Goal: Task Accomplishment & Management: Manage account settings

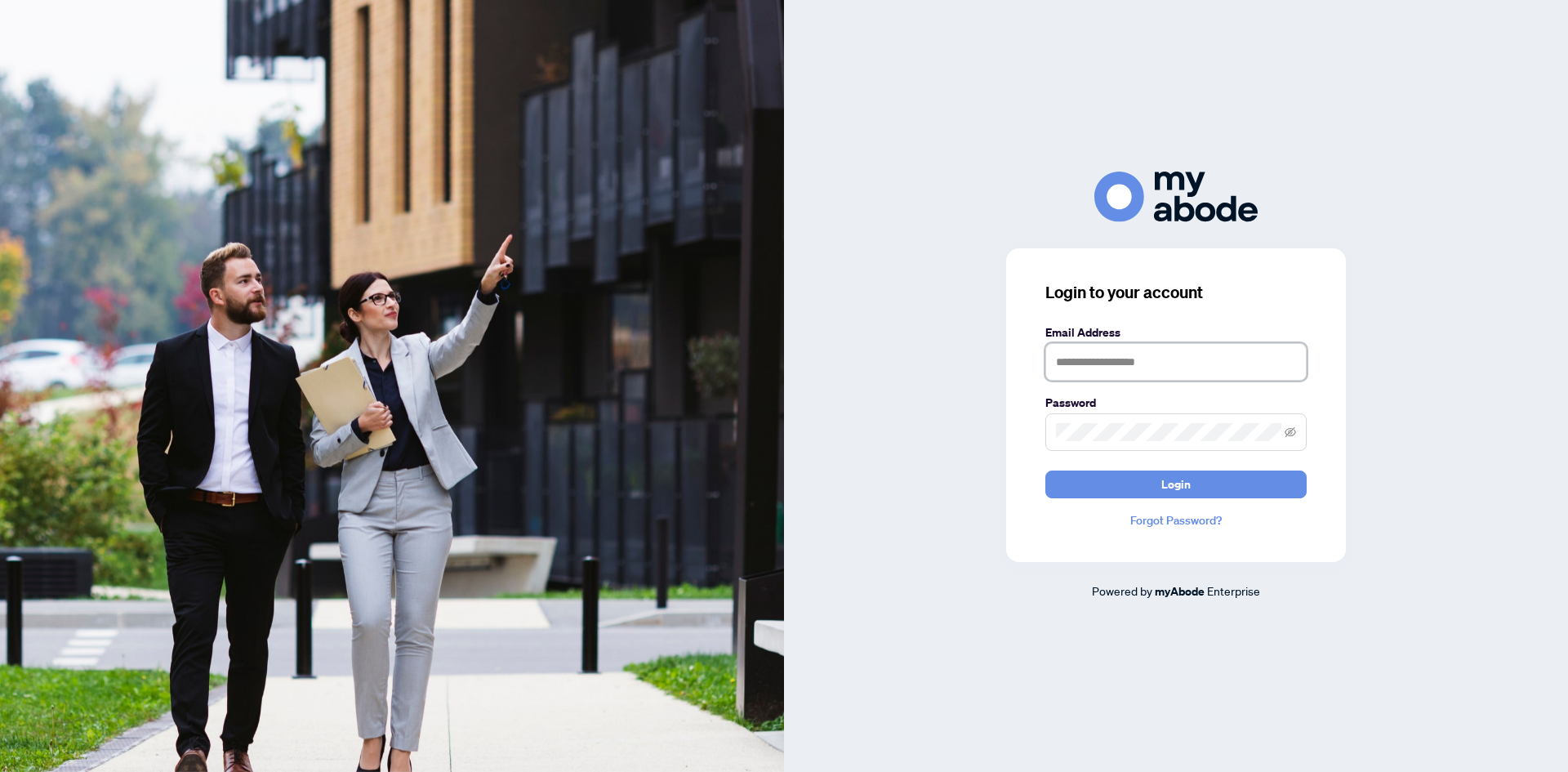
type input "**********"
click at [1439, 507] on div "**********" at bounding box center [1176, 385] width 784 height 428
drag, startPoint x: 1416, startPoint y: 514, endPoint x: 1424, endPoint y: 498, distance: 17.9
click at [1417, 513] on div "**********" at bounding box center [1176, 385] width 784 height 428
drag, startPoint x: 1380, startPoint y: 439, endPoint x: 1163, endPoint y: 479, distance: 220.7
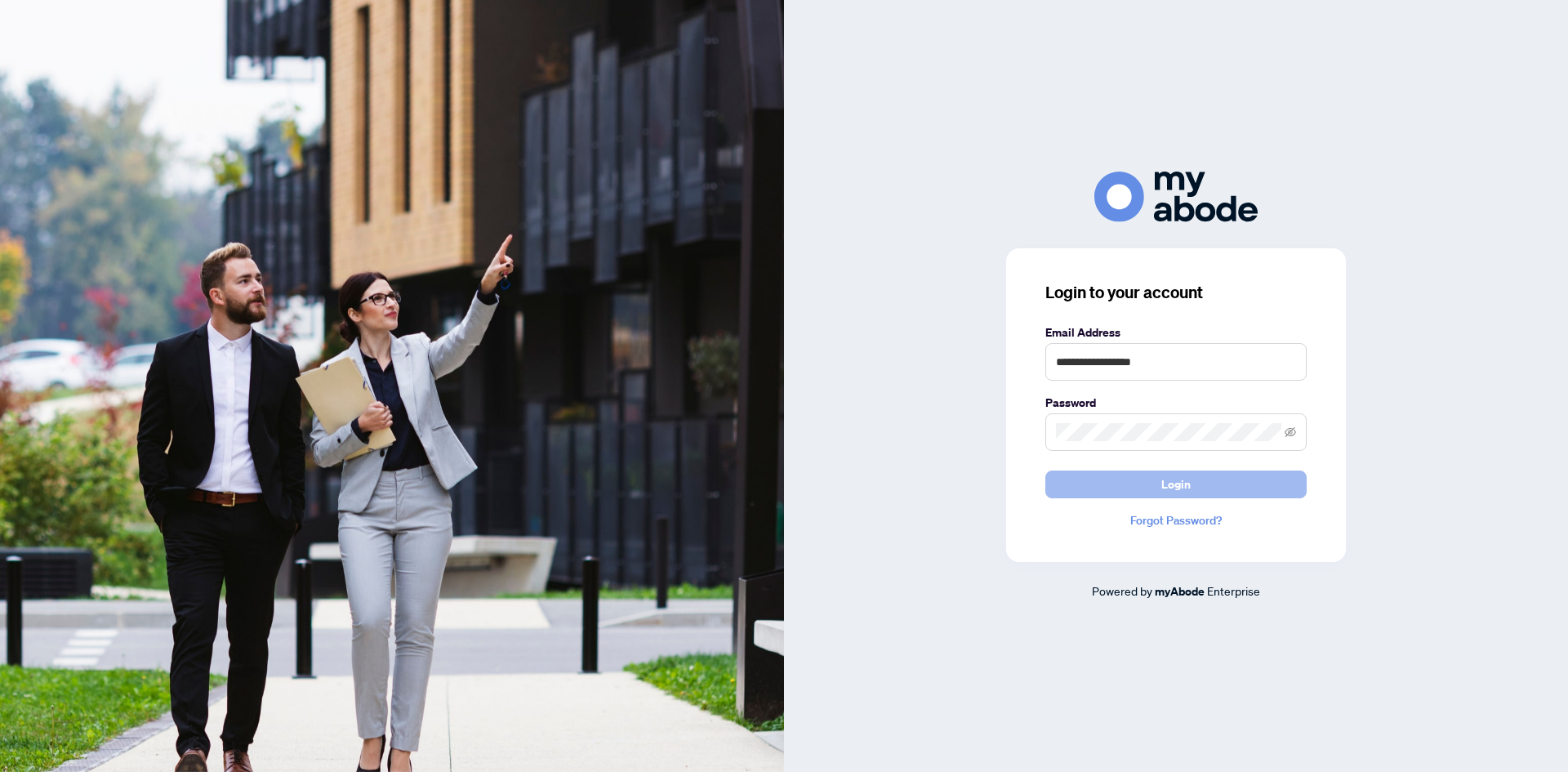
click at [1163, 479] on span "Login" at bounding box center [1176, 485] width 30 height 26
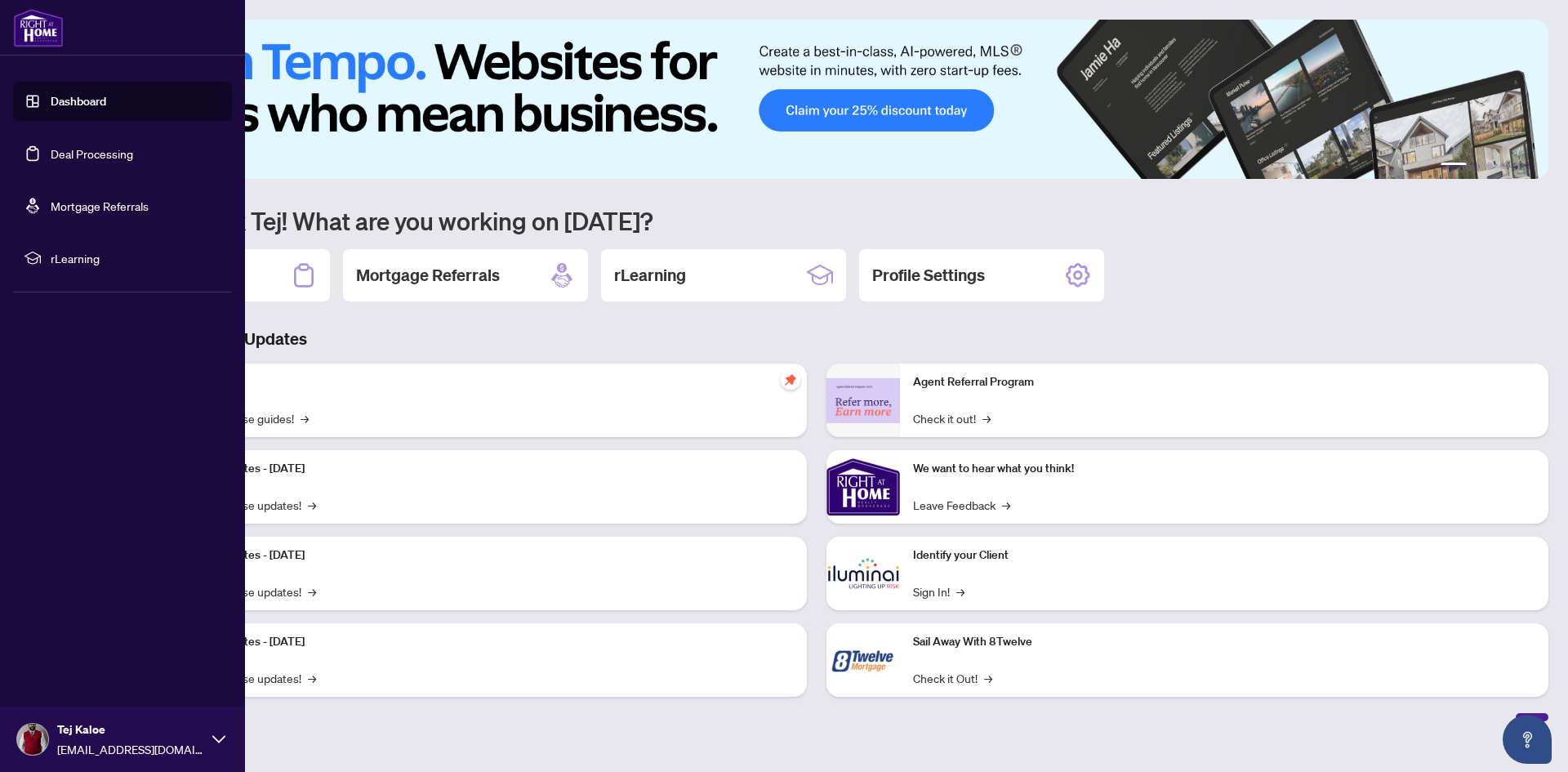
click at [77, 109] on link "Dashboard" at bounding box center [78, 101] width 55 height 15
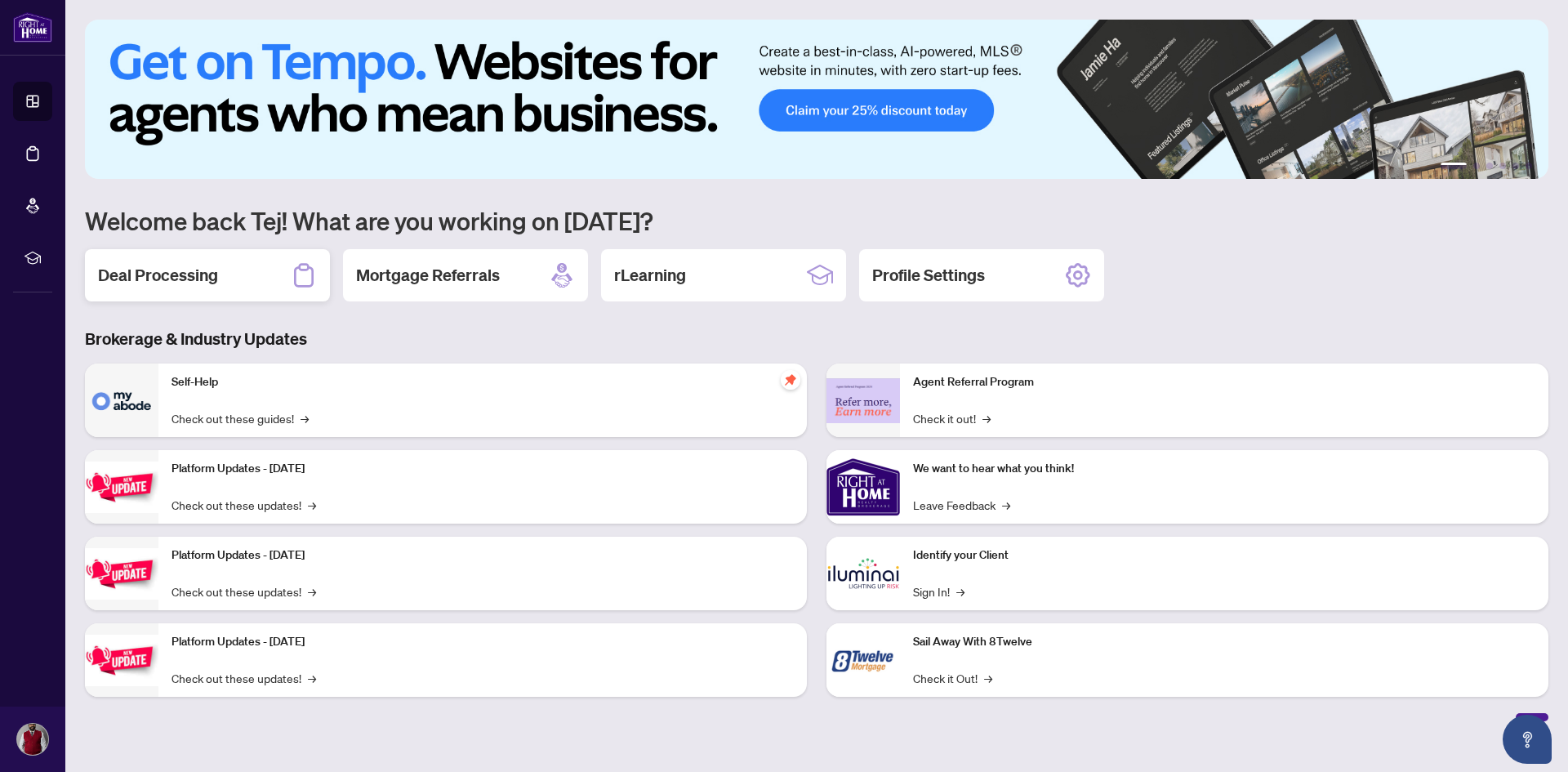
click at [191, 291] on div "Deal Processing" at bounding box center [207, 276] width 245 height 53
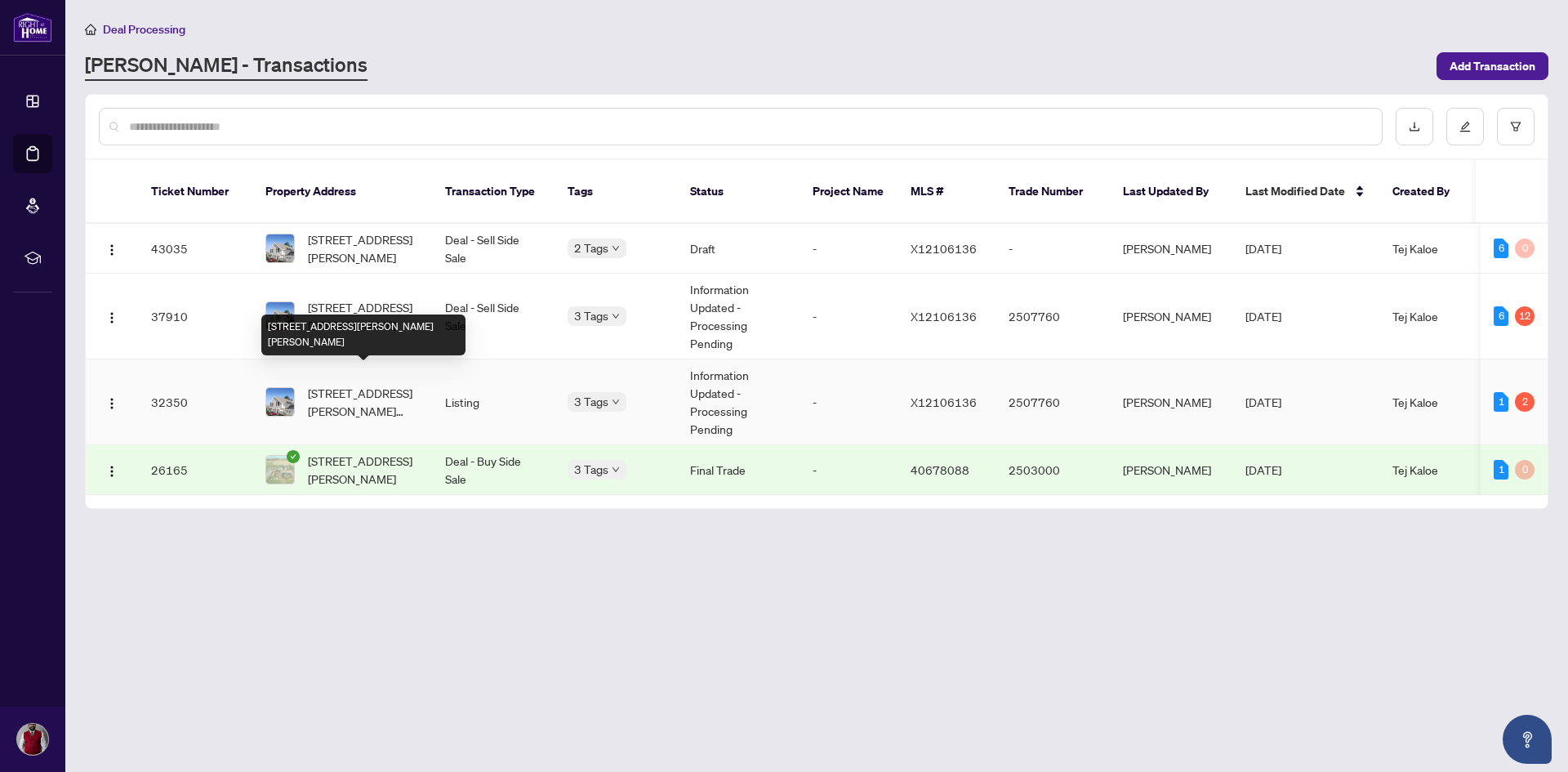
click at [359, 384] on span "[STREET_ADDRESS][PERSON_NAME][PERSON_NAME]" at bounding box center [363, 402] width 111 height 36
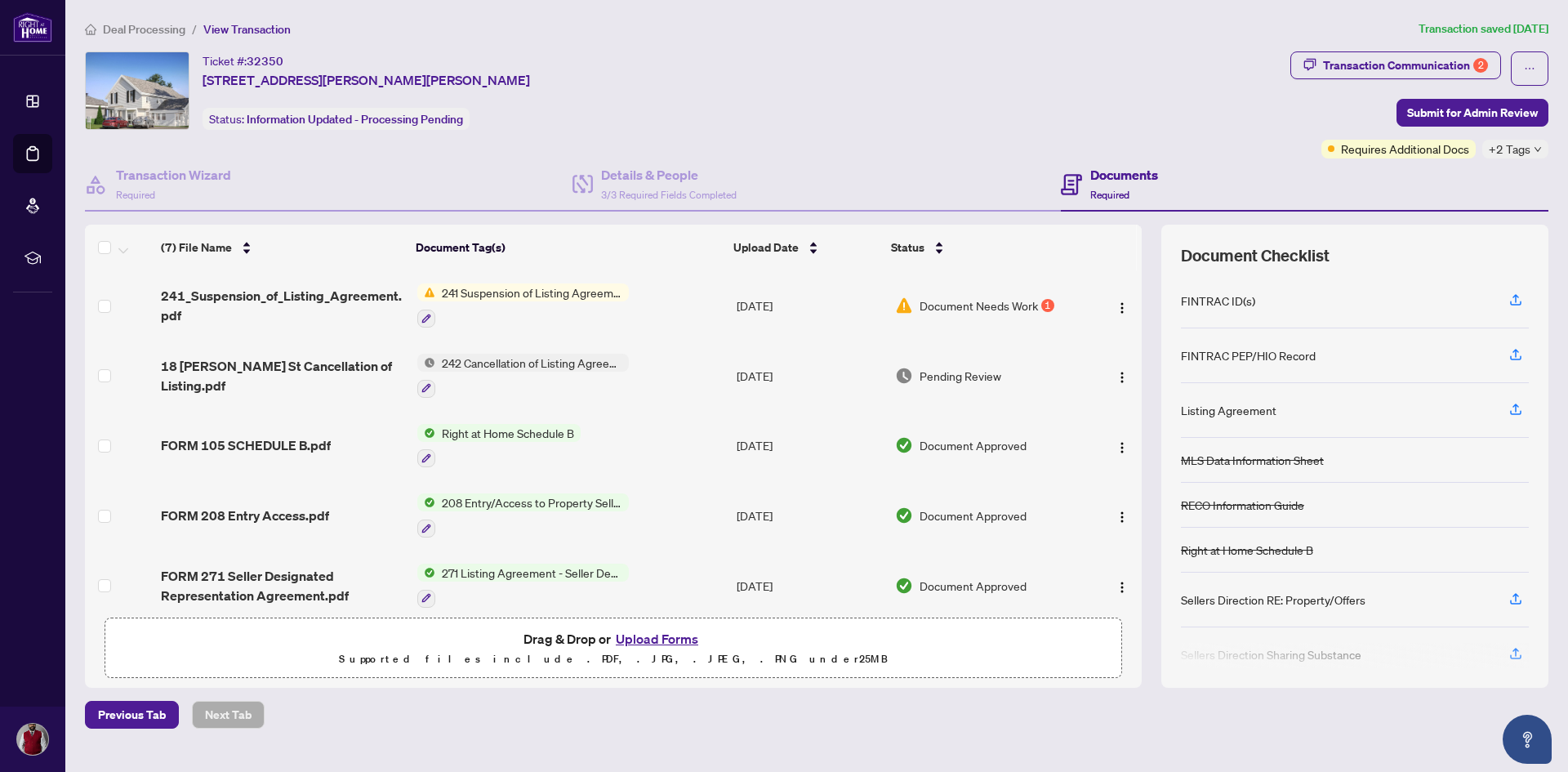
click at [932, 302] on span "Document Needs Work" at bounding box center [979, 305] width 119 height 18
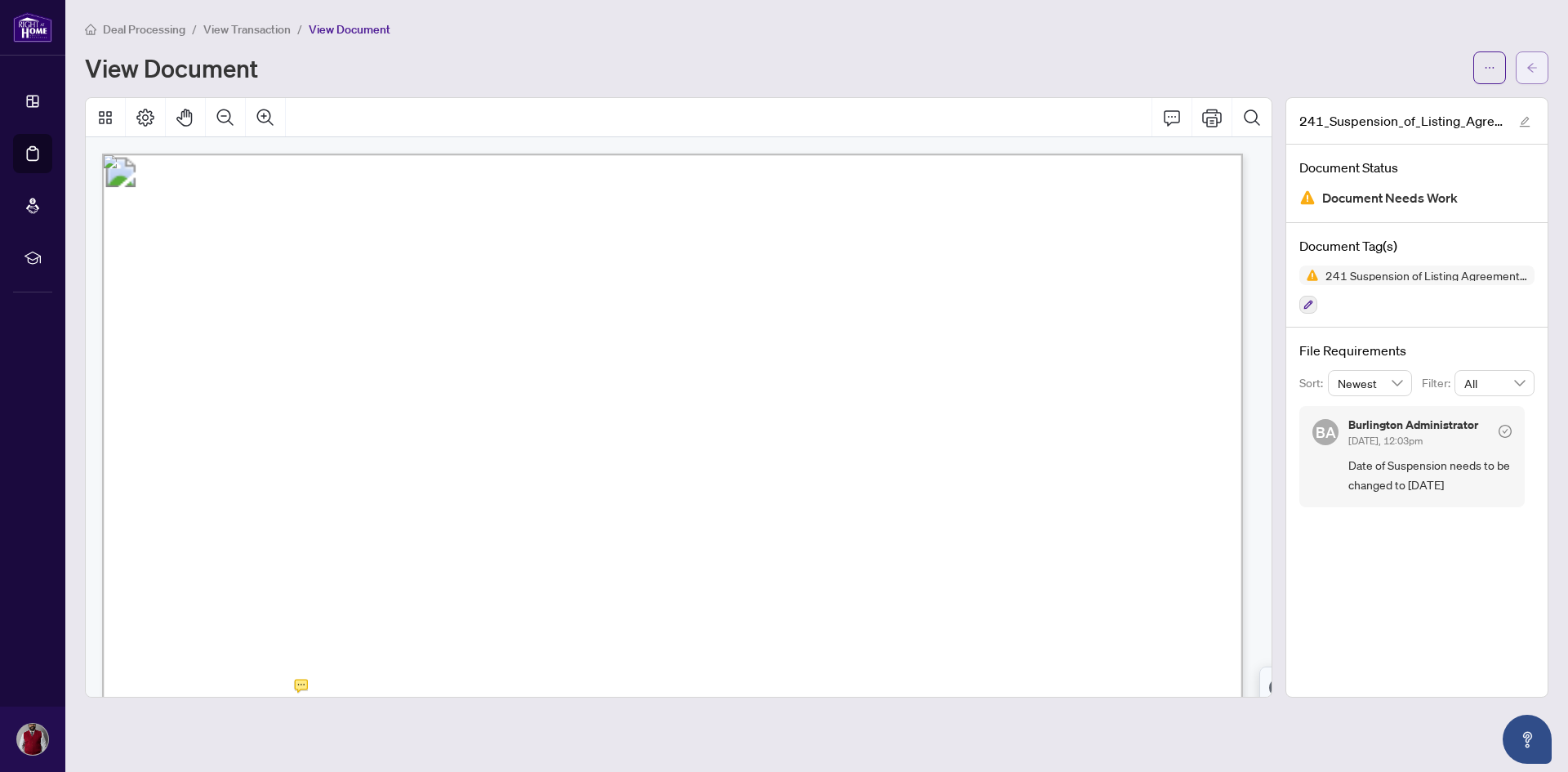
click at [1527, 63] on icon "arrow-left" at bounding box center [1533, 67] width 12 height 12
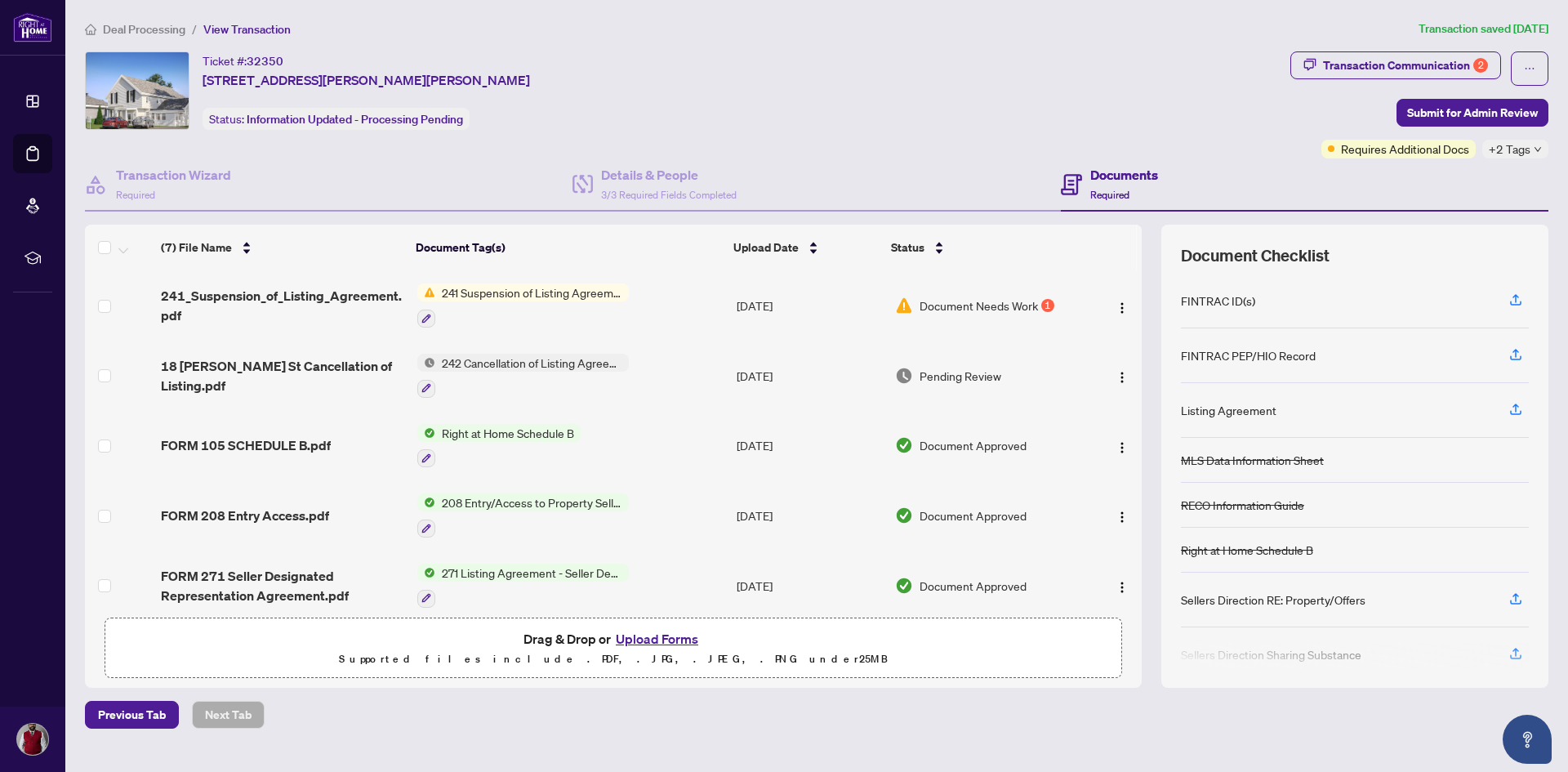
click at [663, 643] on button "Upload Forms" at bounding box center [657, 639] width 92 height 21
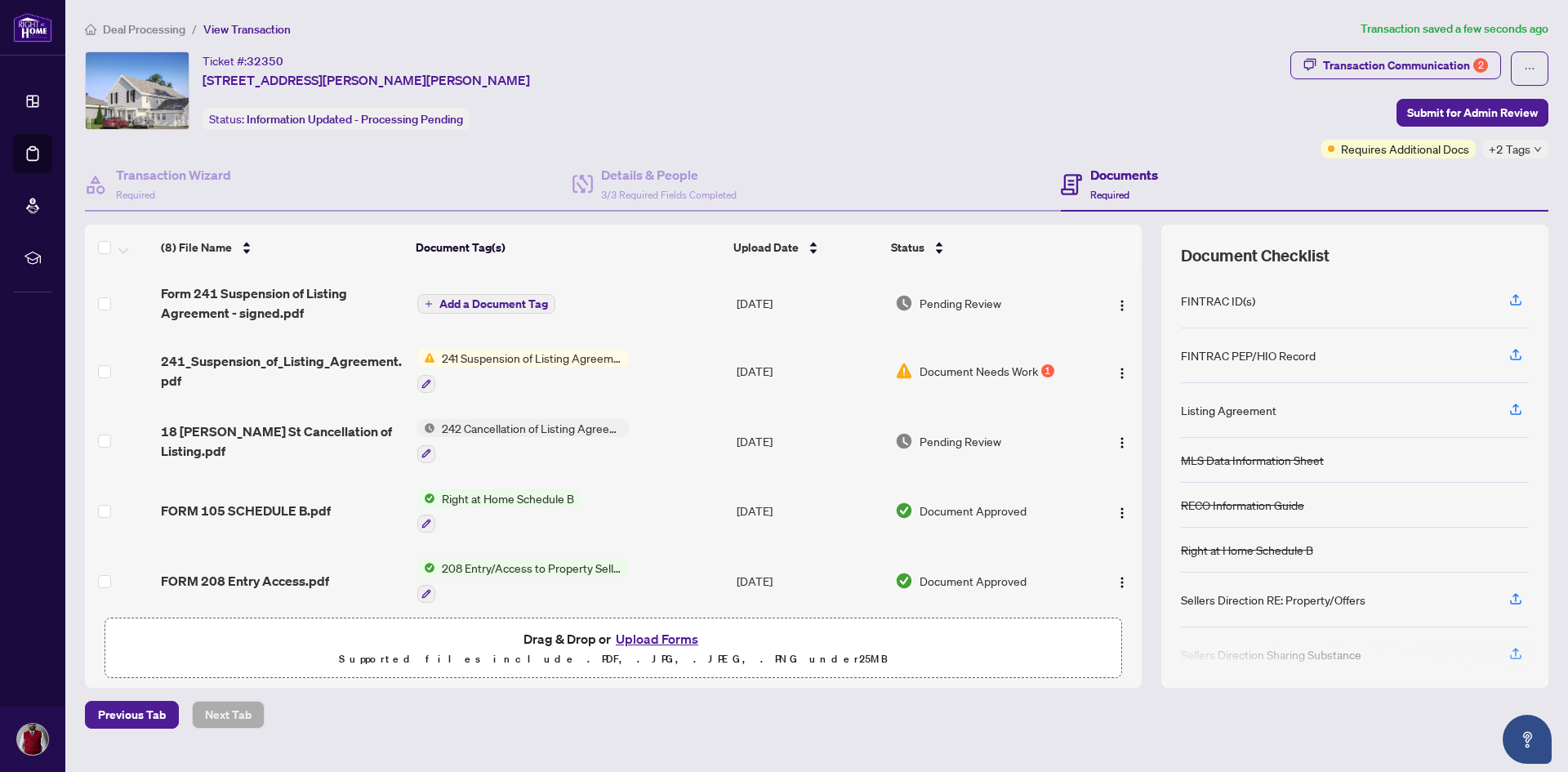
click at [445, 298] on span "Add a Document Tag" at bounding box center [494, 304] width 109 height 12
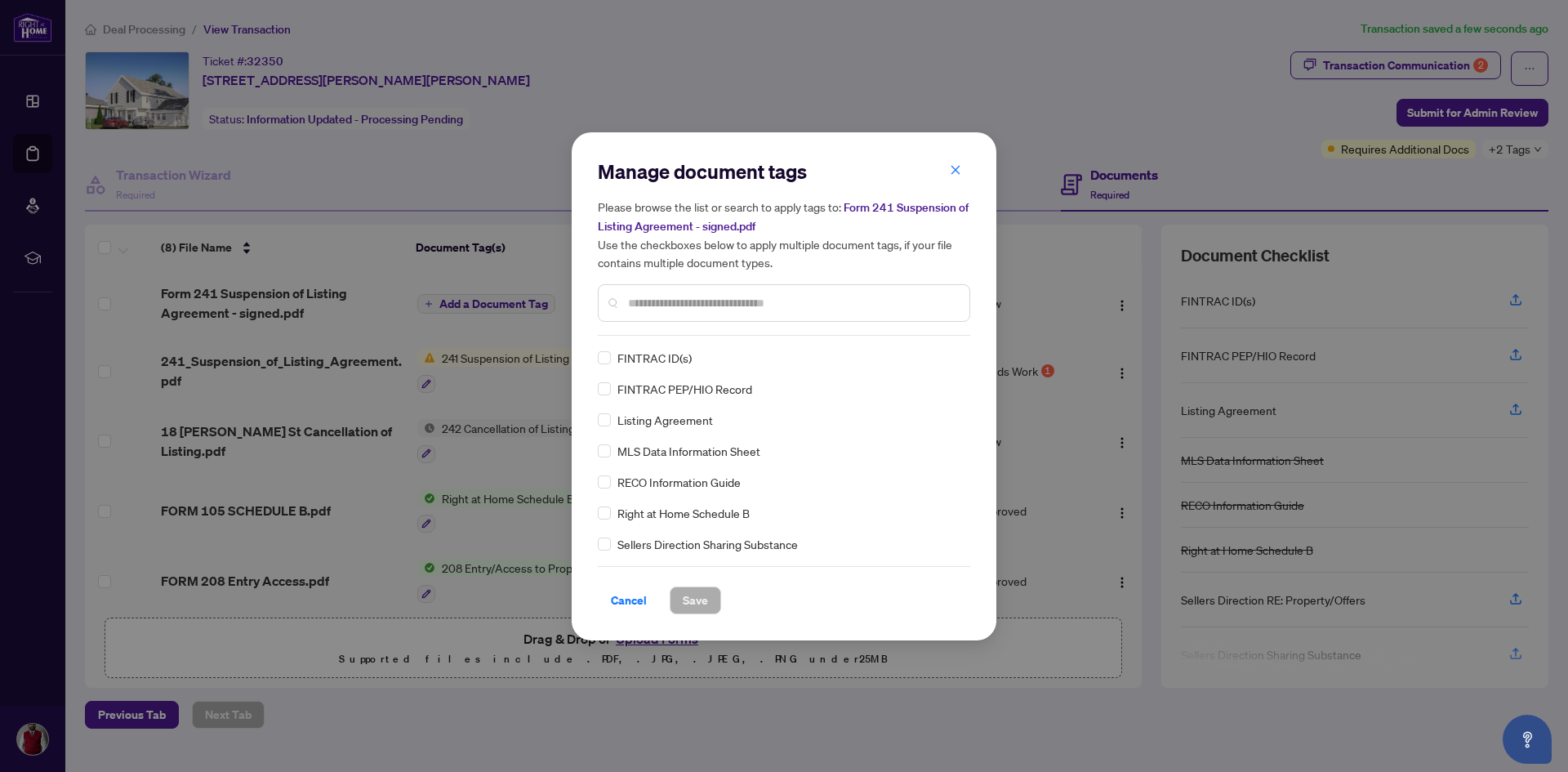
click at [687, 323] on div "Manage document tags Please browse the list or search to apply tags to: Form 24…" at bounding box center [784, 247] width 373 height 177
click at [663, 308] on input "text" at bounding box center [792, 303] width 328 height 18
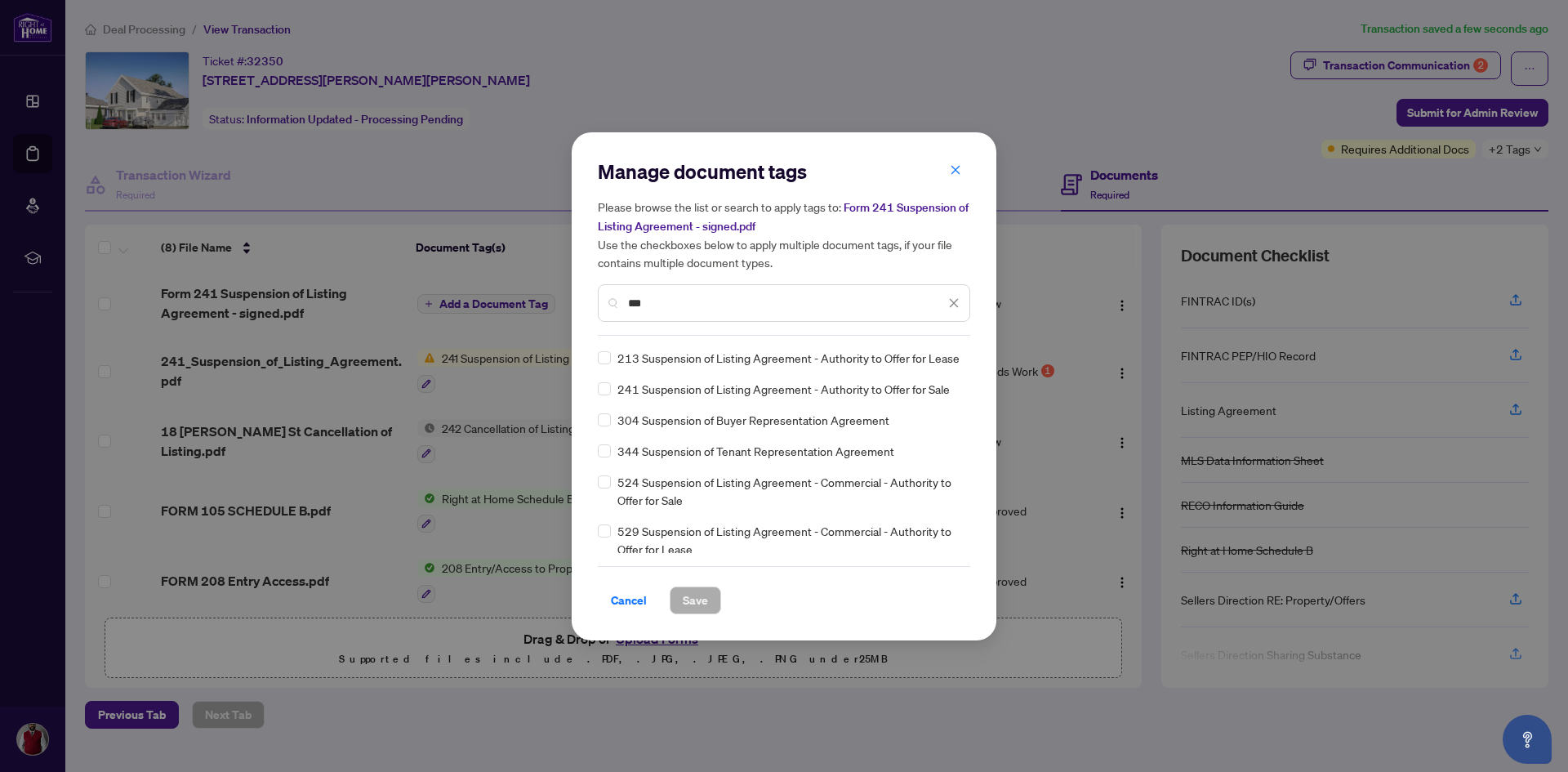
type input "***"
click at [611, 398] on div "241 Suspension of Listing Agreement - Authority to Offer for Sale" at bounding box center [779, 388] width 363 height 18
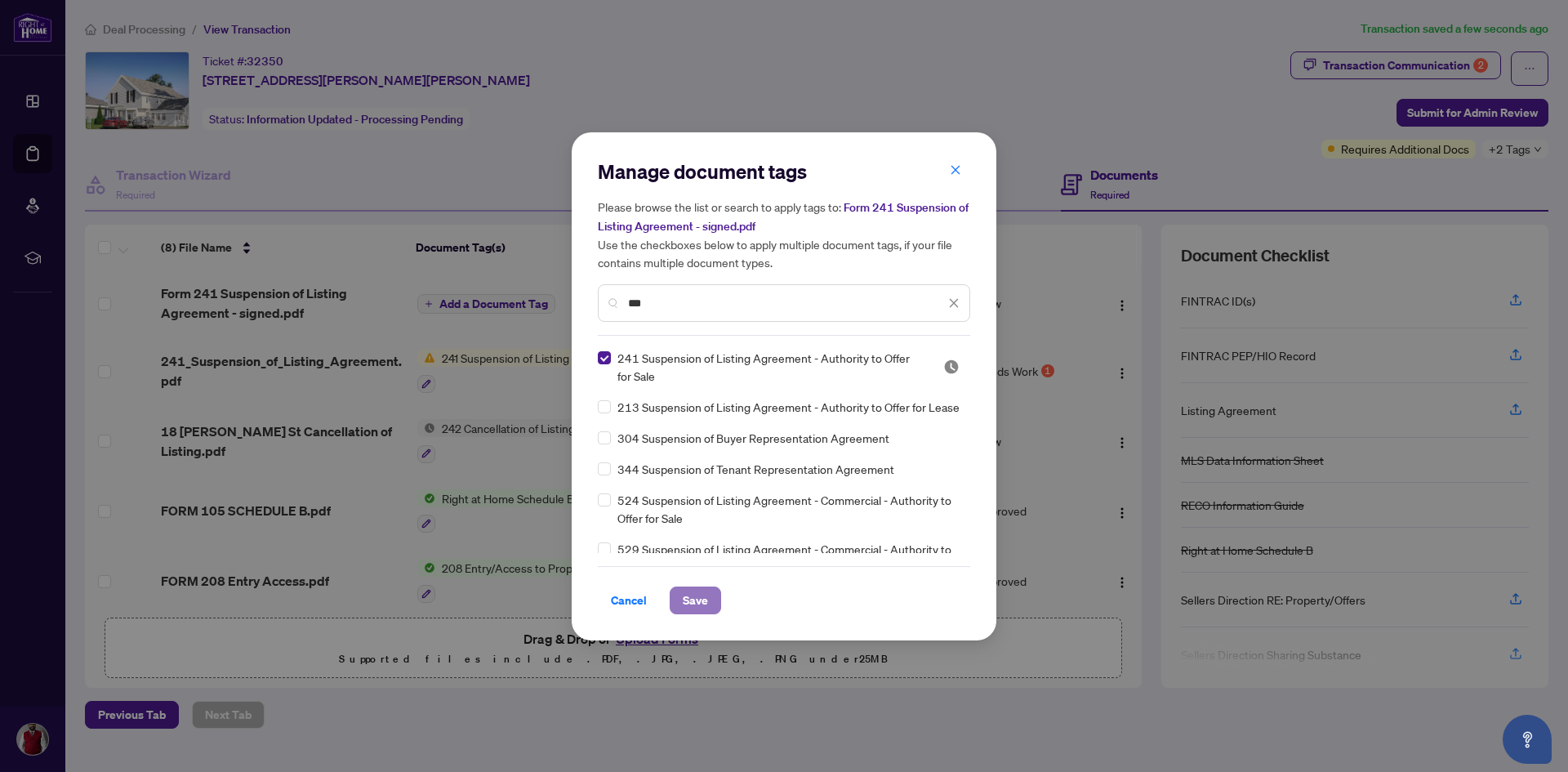
click at [692, 603] on span "Save" at bounding box center [696, 601] width 26 height 26
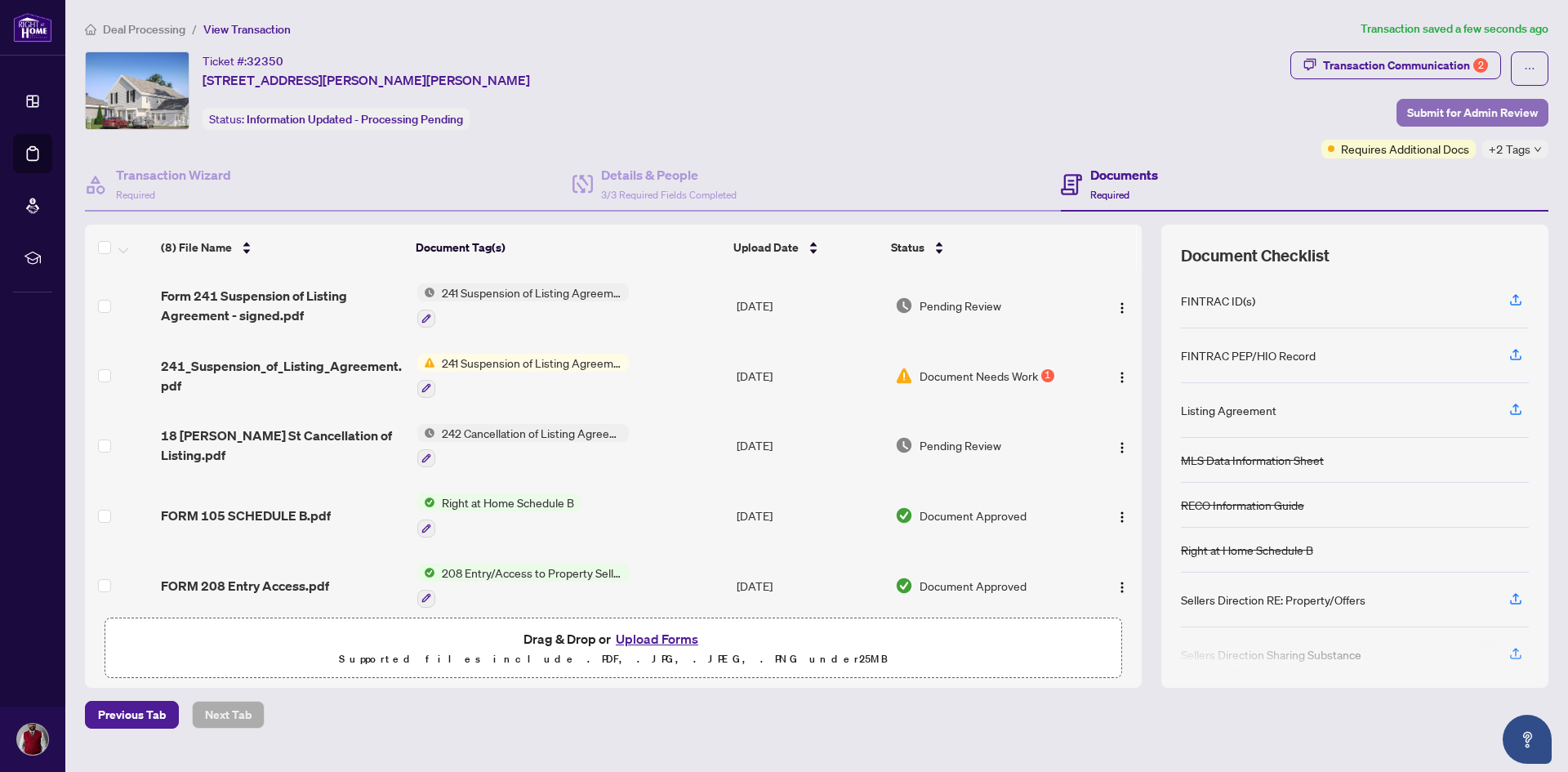
click at [1468, 112] on span "Submit for Admin Review" at bounding box center [1473, 113] width 131 height 26
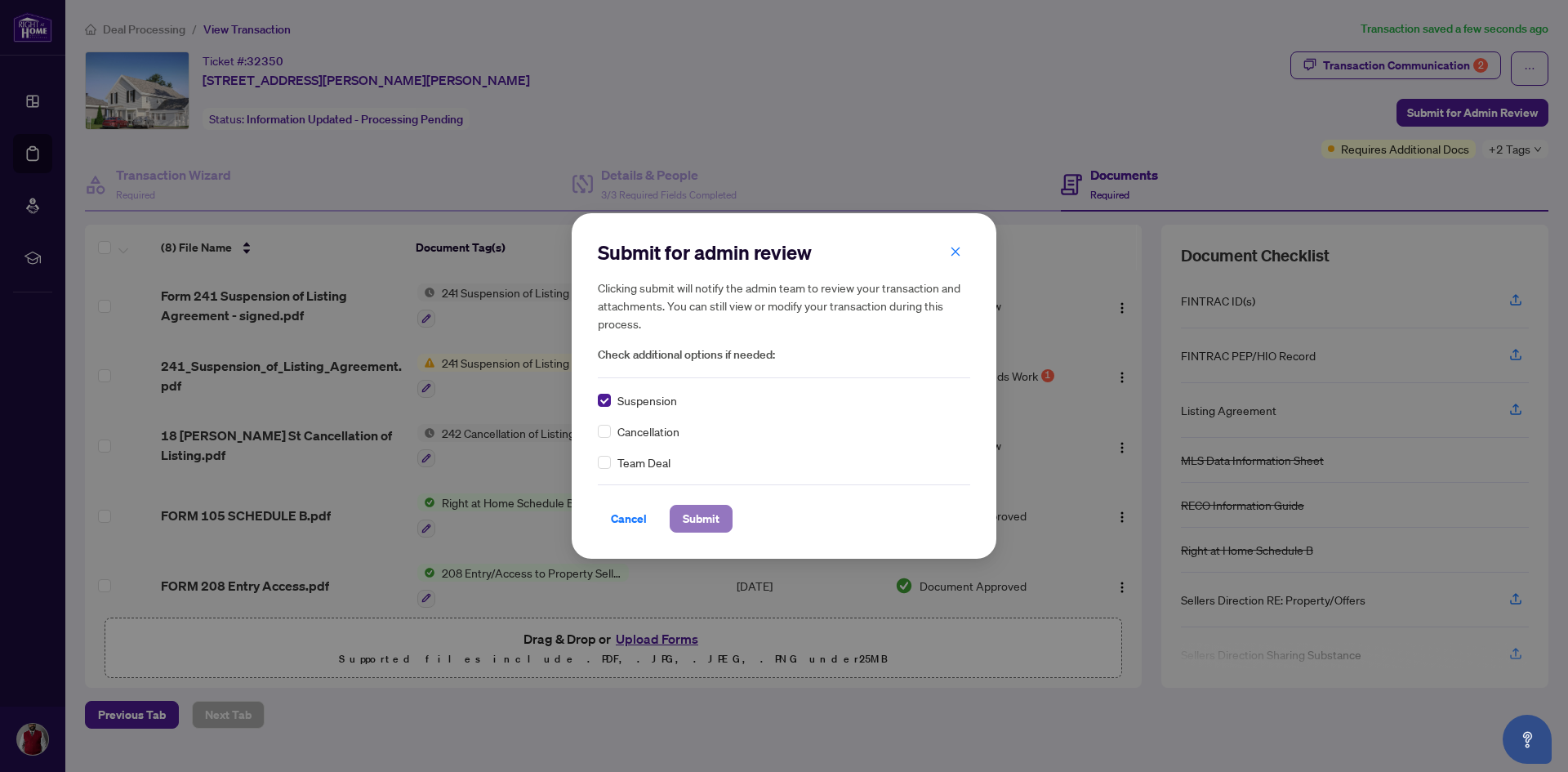
click at [691, 516] on span "Submit" at bounding box center [701, 519] width 37 height 26
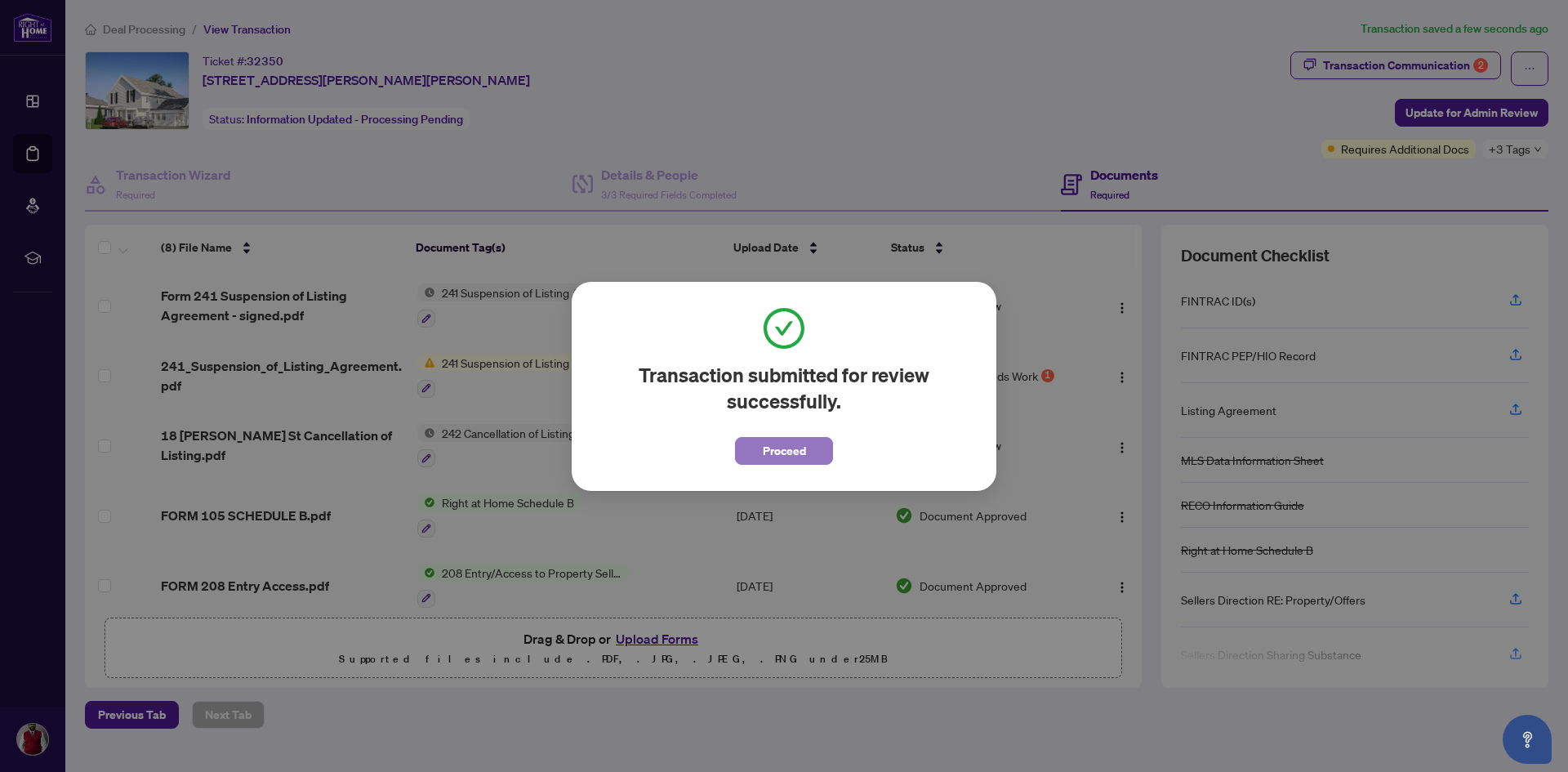
click at [801, 448] on span "Proceed" at bounding box center [784, 451] width 44 height 26
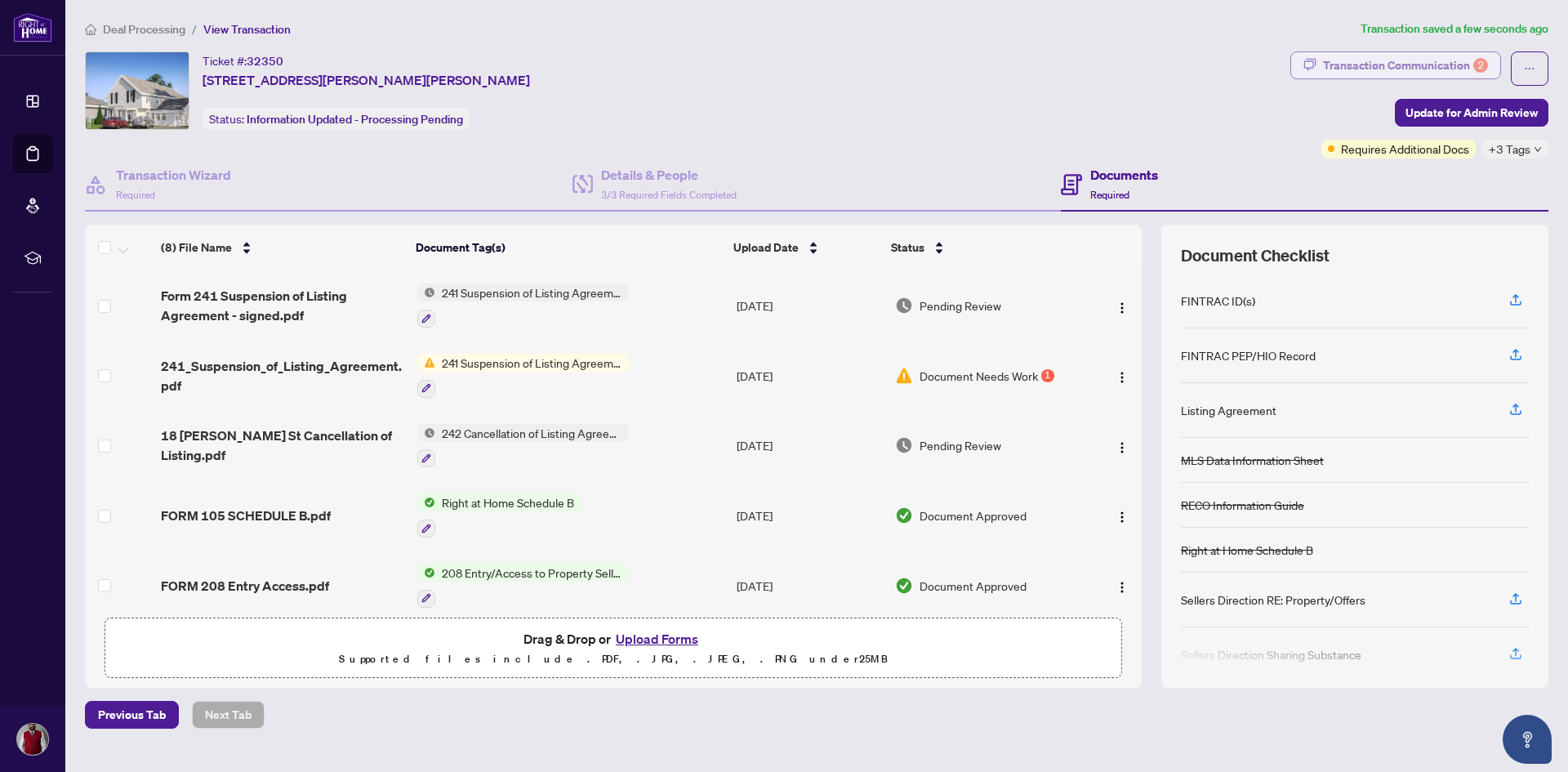
click at [1339, 66] on div "Transaction Communication 2" at bounding box center [1406, 66] width 165 height 26
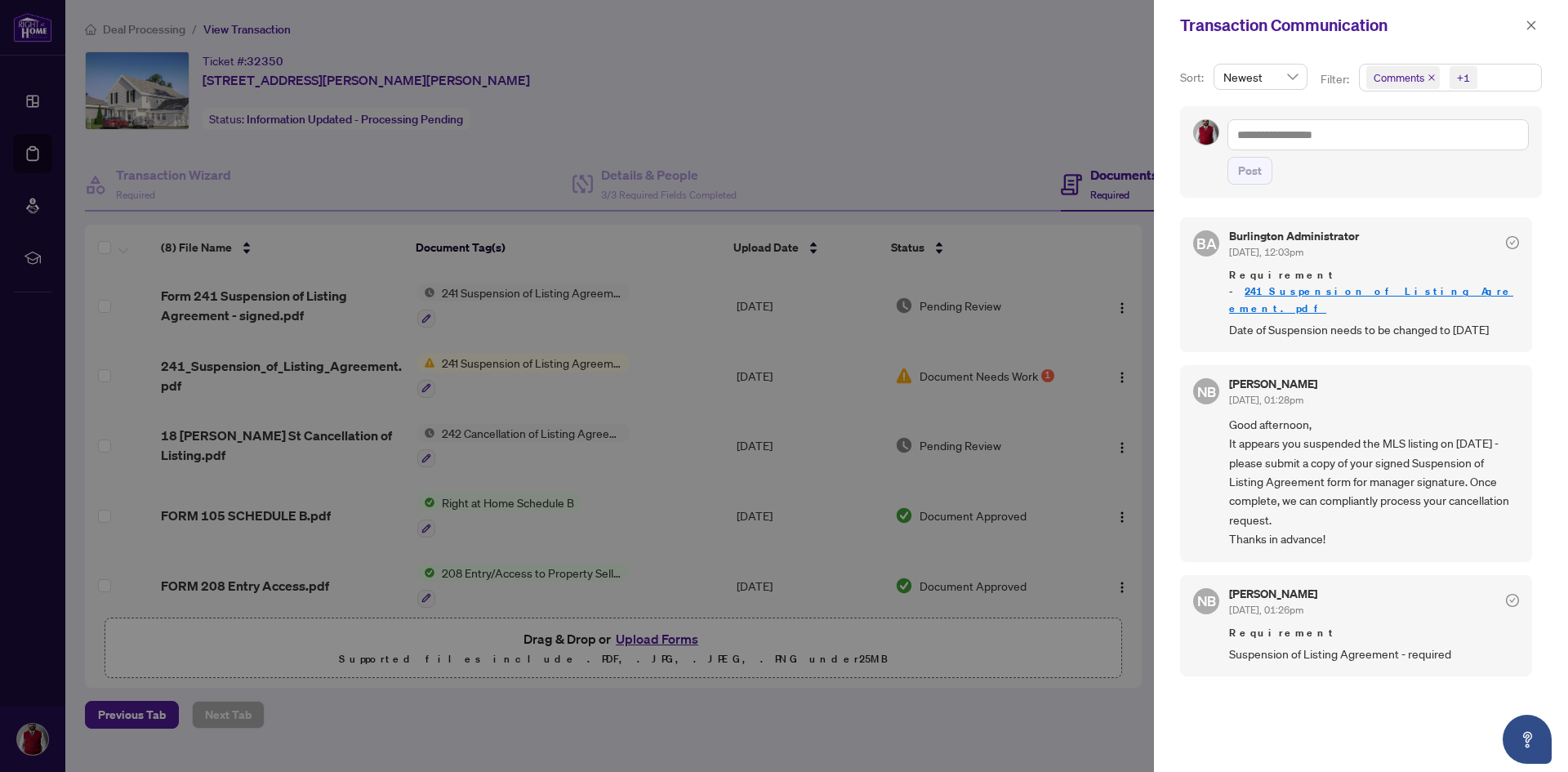
click at [451, 185] on div at bounding box center [784, 386] width 1568 height 772
click at [1532, 24] on icon "close" at bounding box center [1532, 26] width 12 height 12
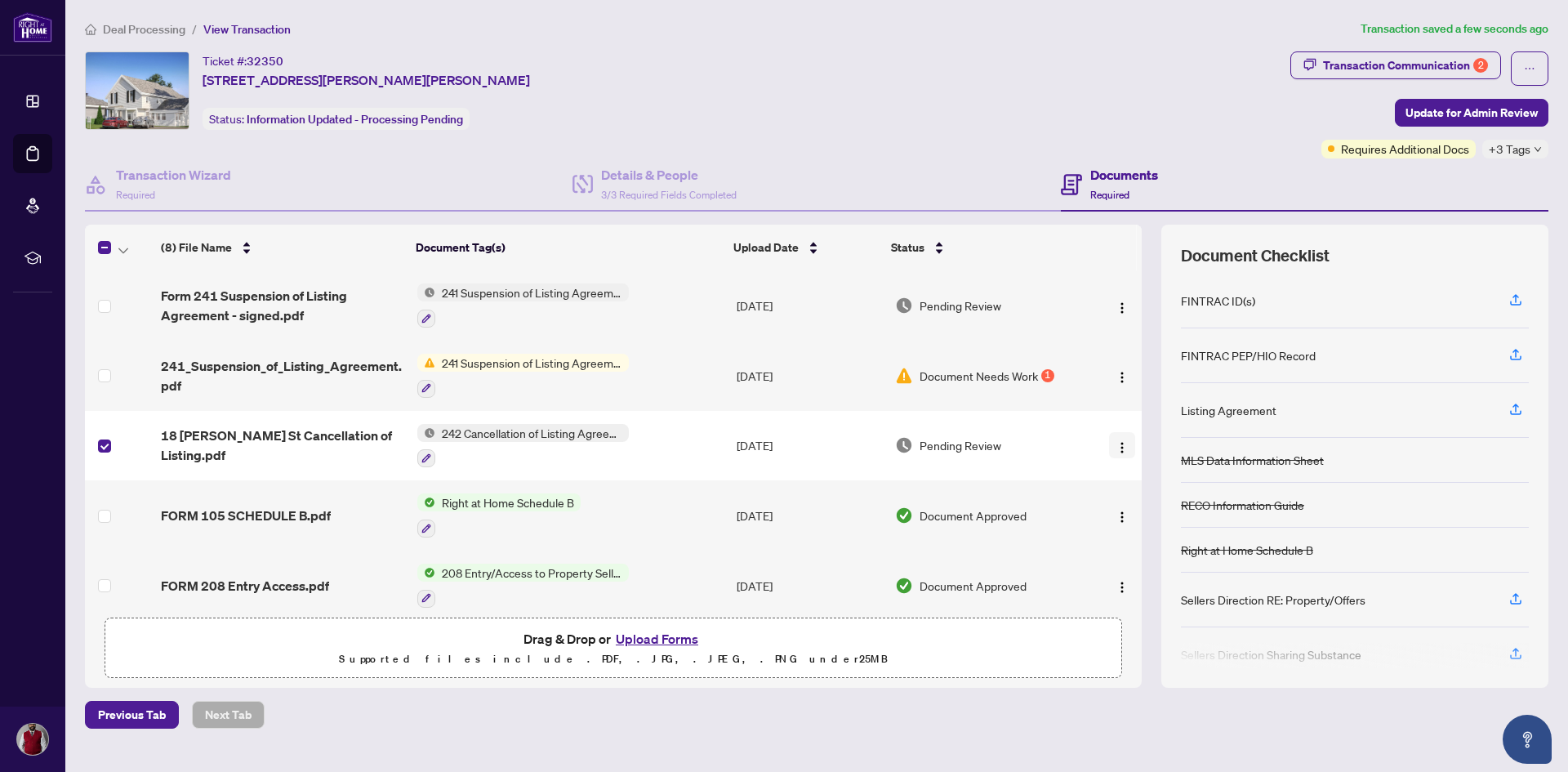
click at [1119, 446] on img "button" at bounding box center [1123, 448] width 13 height 13
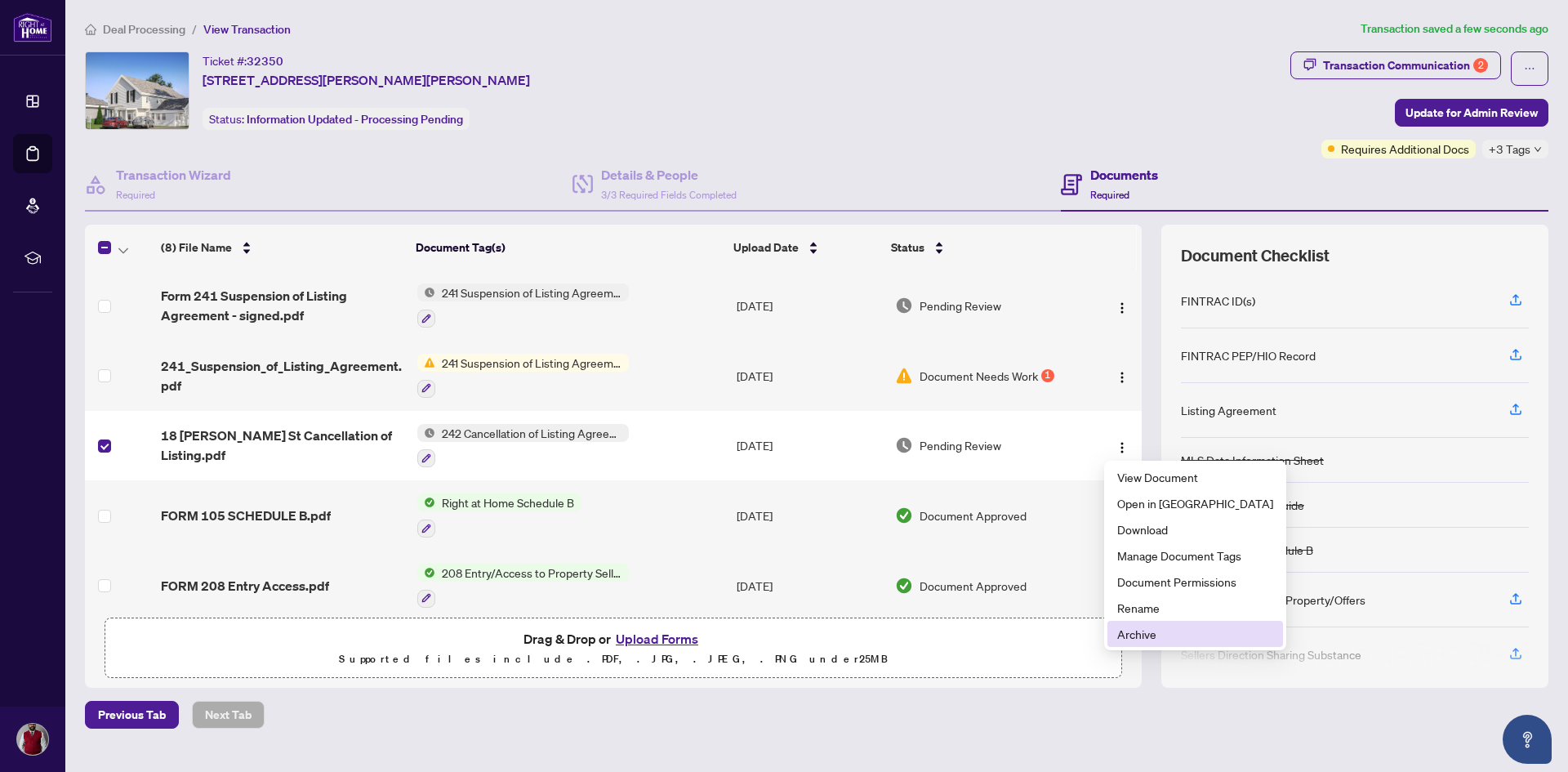
click at [1142, 634] on span "Archive" at bounding box center [1196, 634] width 156 height 18
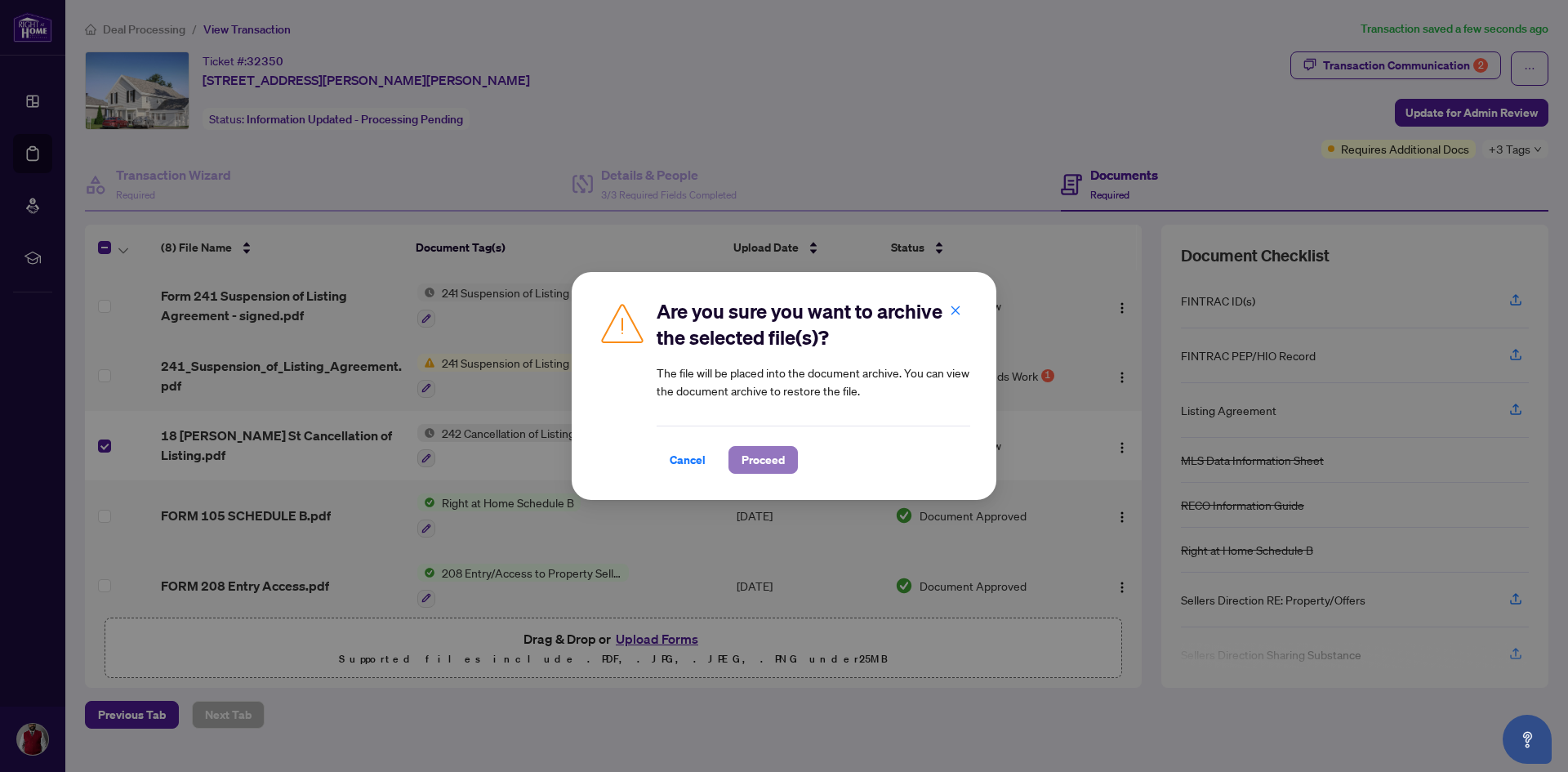
click at [764, 465] on span "Proceed" at bounding box center [763, 460] width 44 height 26
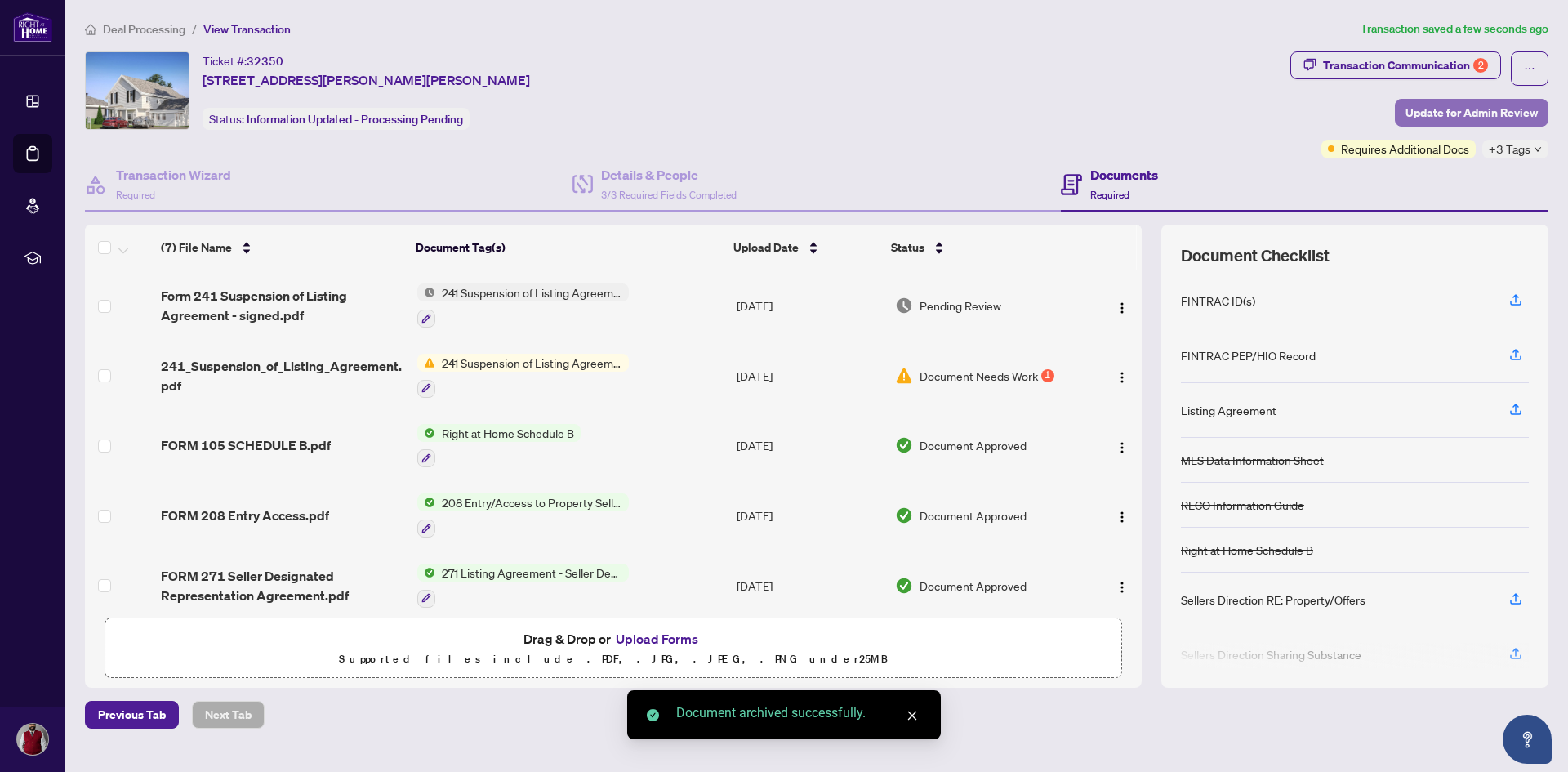
click at [1445, 109] on span "Update for Admin Review" at bounding box center [1472, 113] width 133 height 26
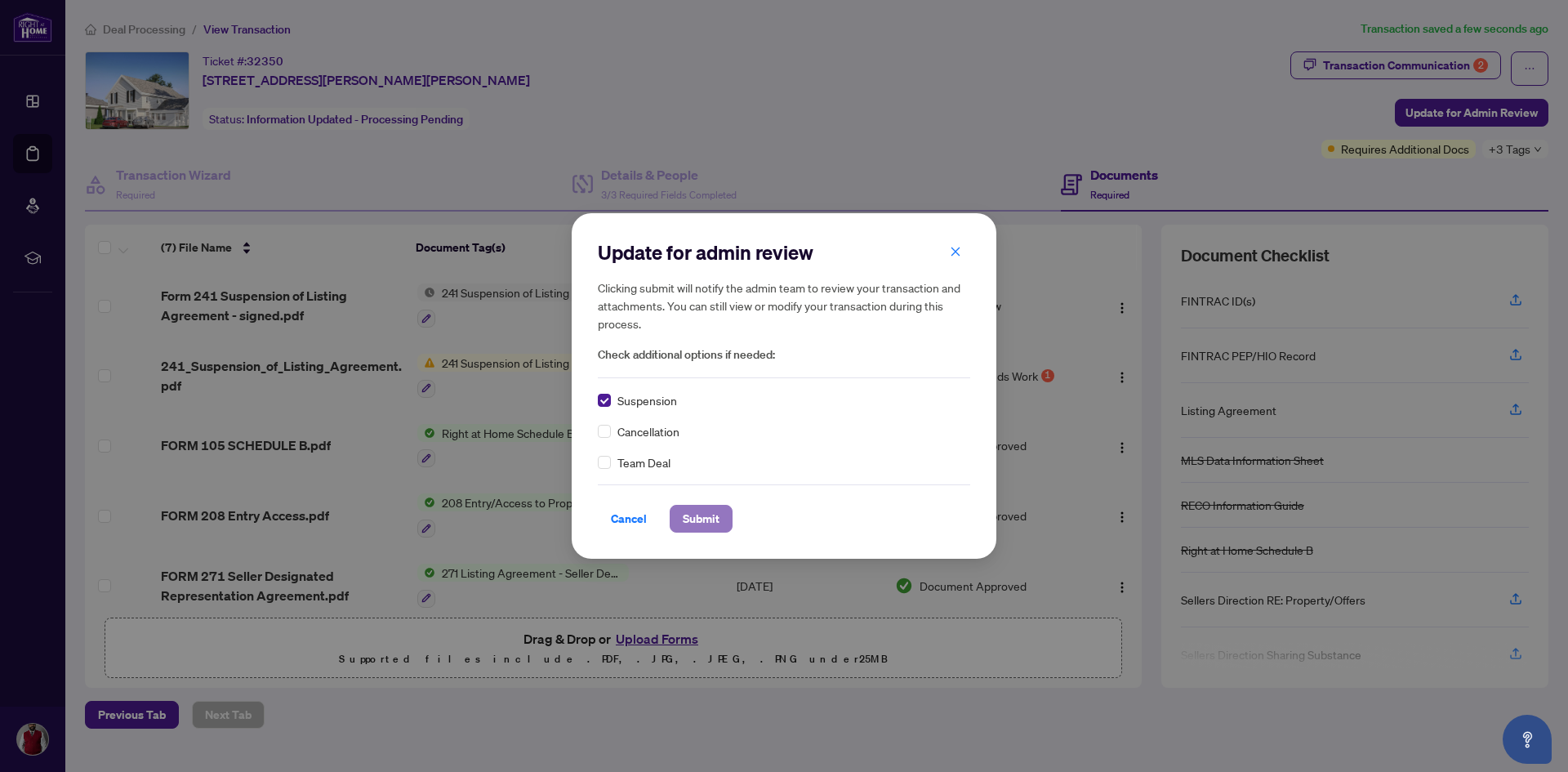
click at [691, 521] on span "Submit" at bounding box center [701, 519] width 37 height 26
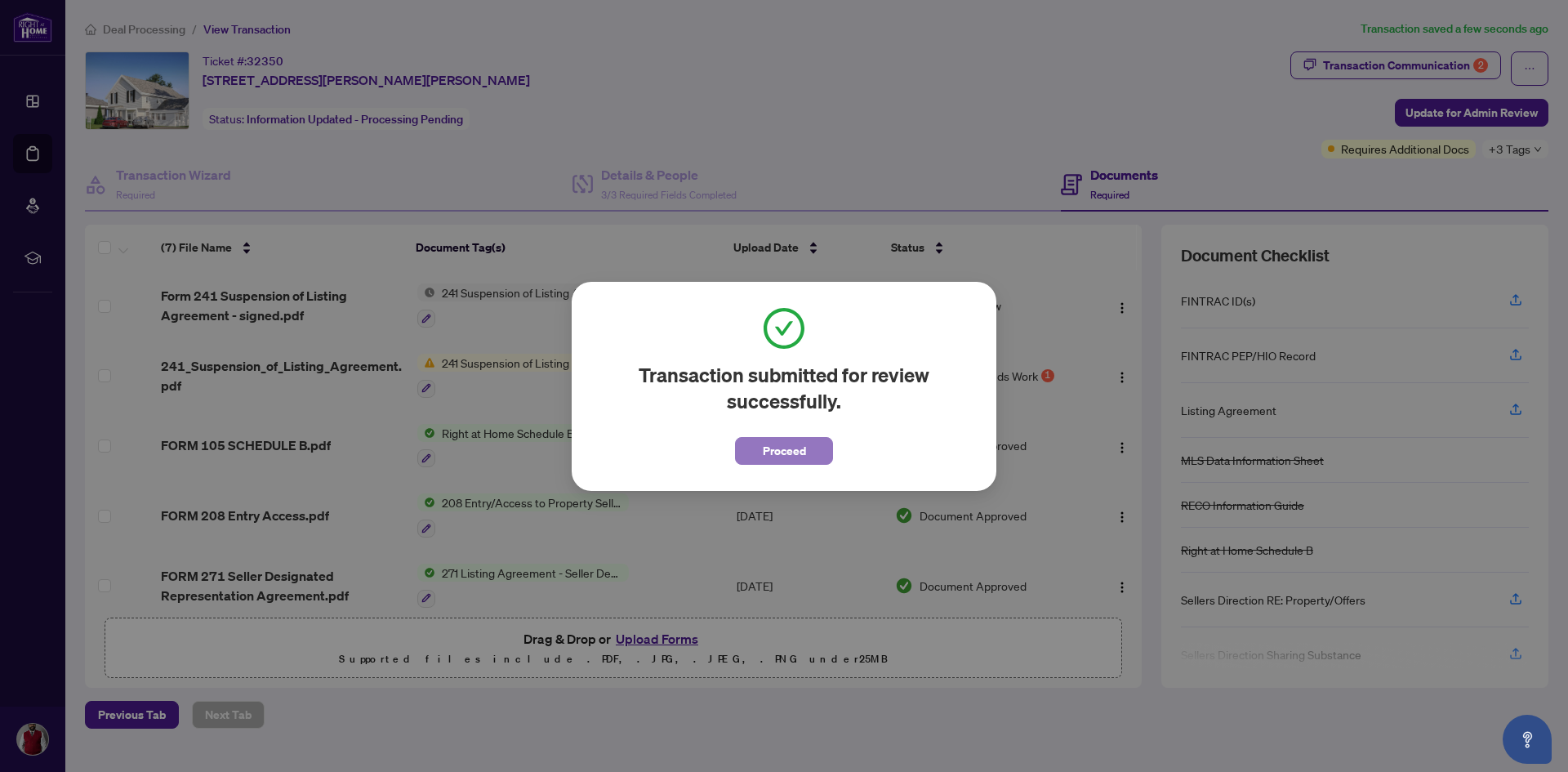
click at [763, 450] on span "Proceed" at bounding box center [784, 451] width 44 height 26
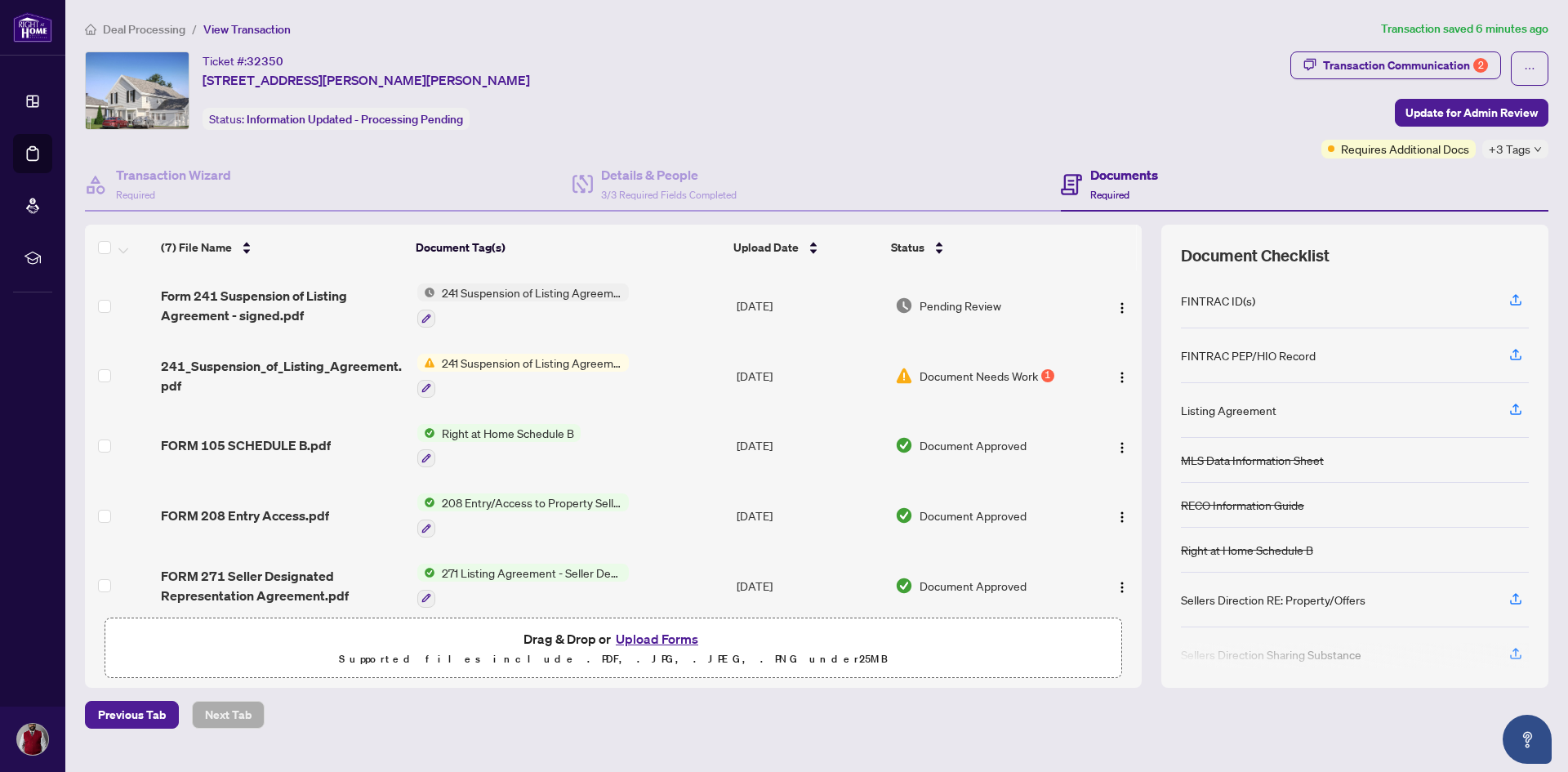
click at [493, 47] on div "Deal Processing / View Transaction Transaction saved 6 minutes ago Ticket #: 32…" at bounding box center [817, 374] width 1477 height 709
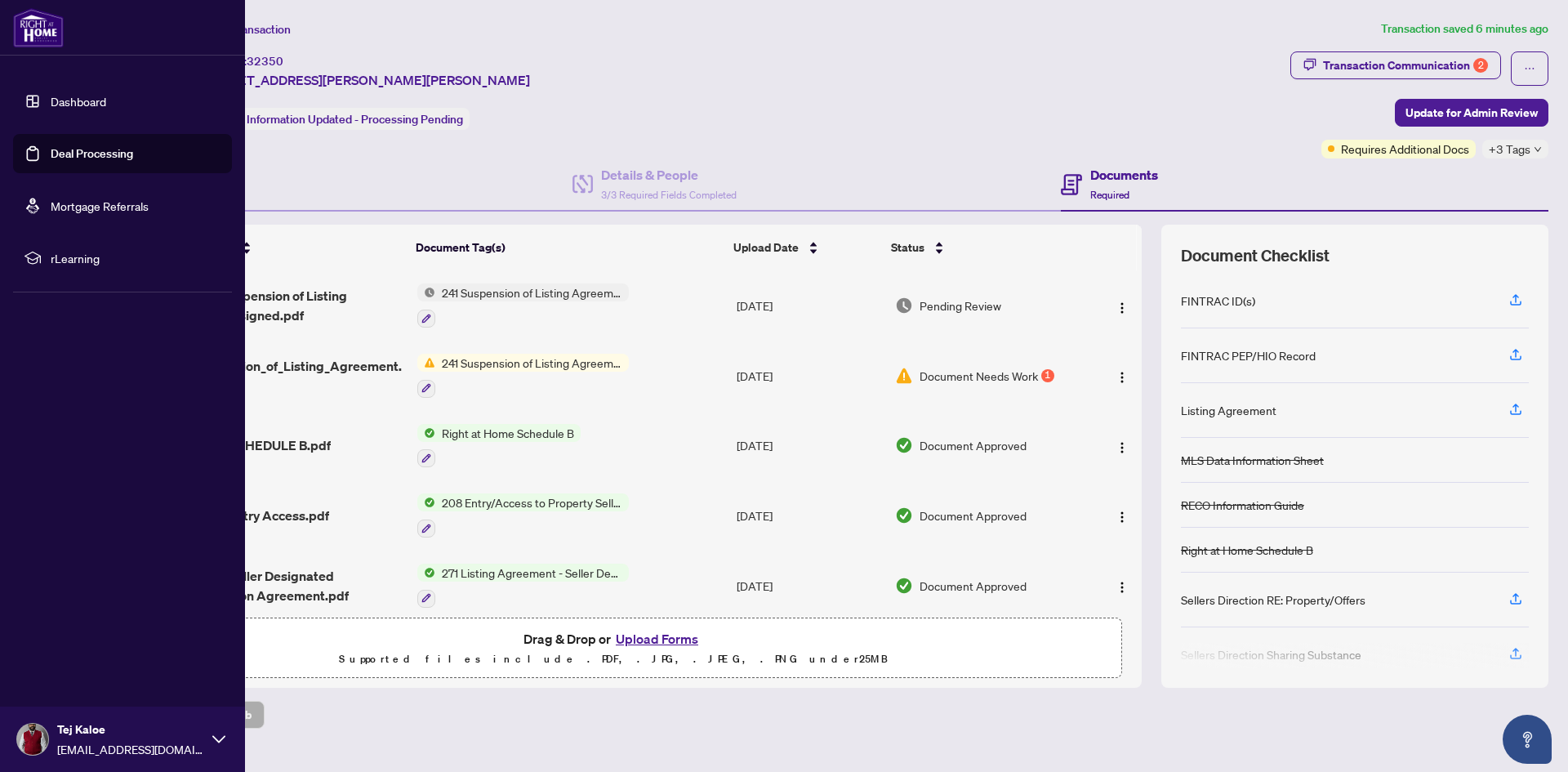
click at [56, 96] on link "Dashboard" at bounding box center [78, 101] width 55 height 15
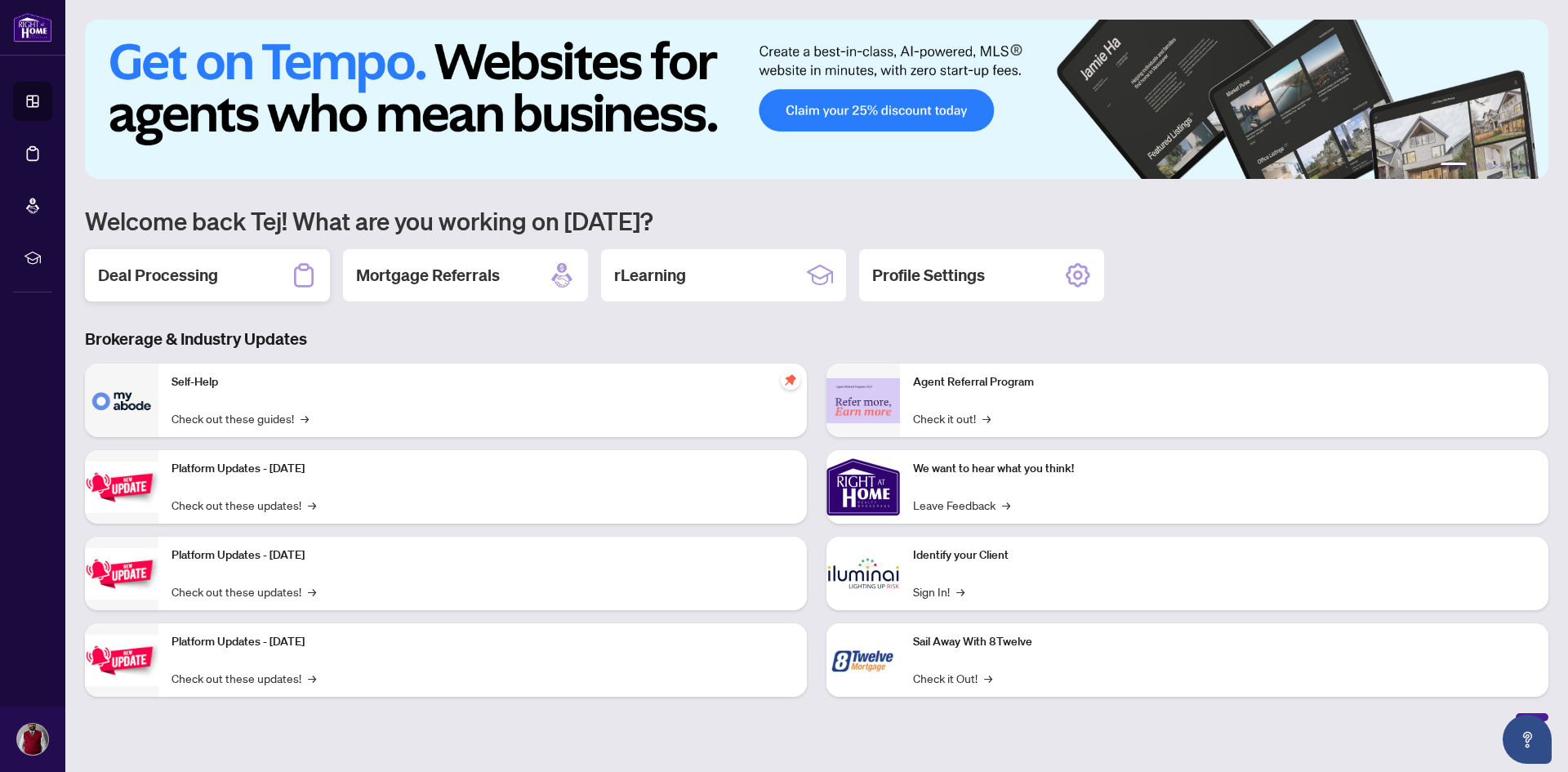
click at [184, 275] on h2 "Deal Processing" at bounding box center [158, 276] width 120 height 23
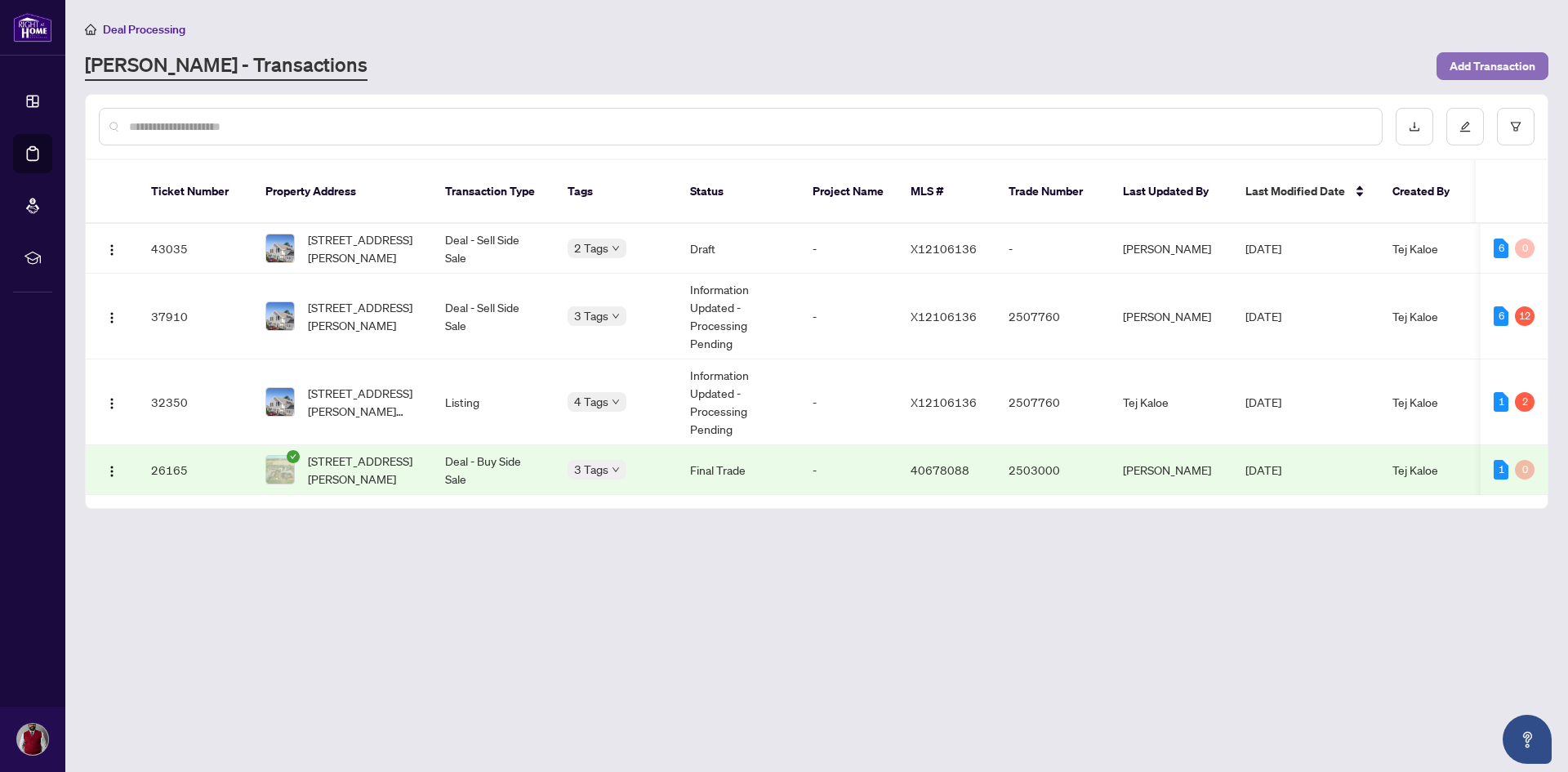
click at [1507, 61] on span "Add Transaction" at bounding box center [1493, 67] width 86 height 26
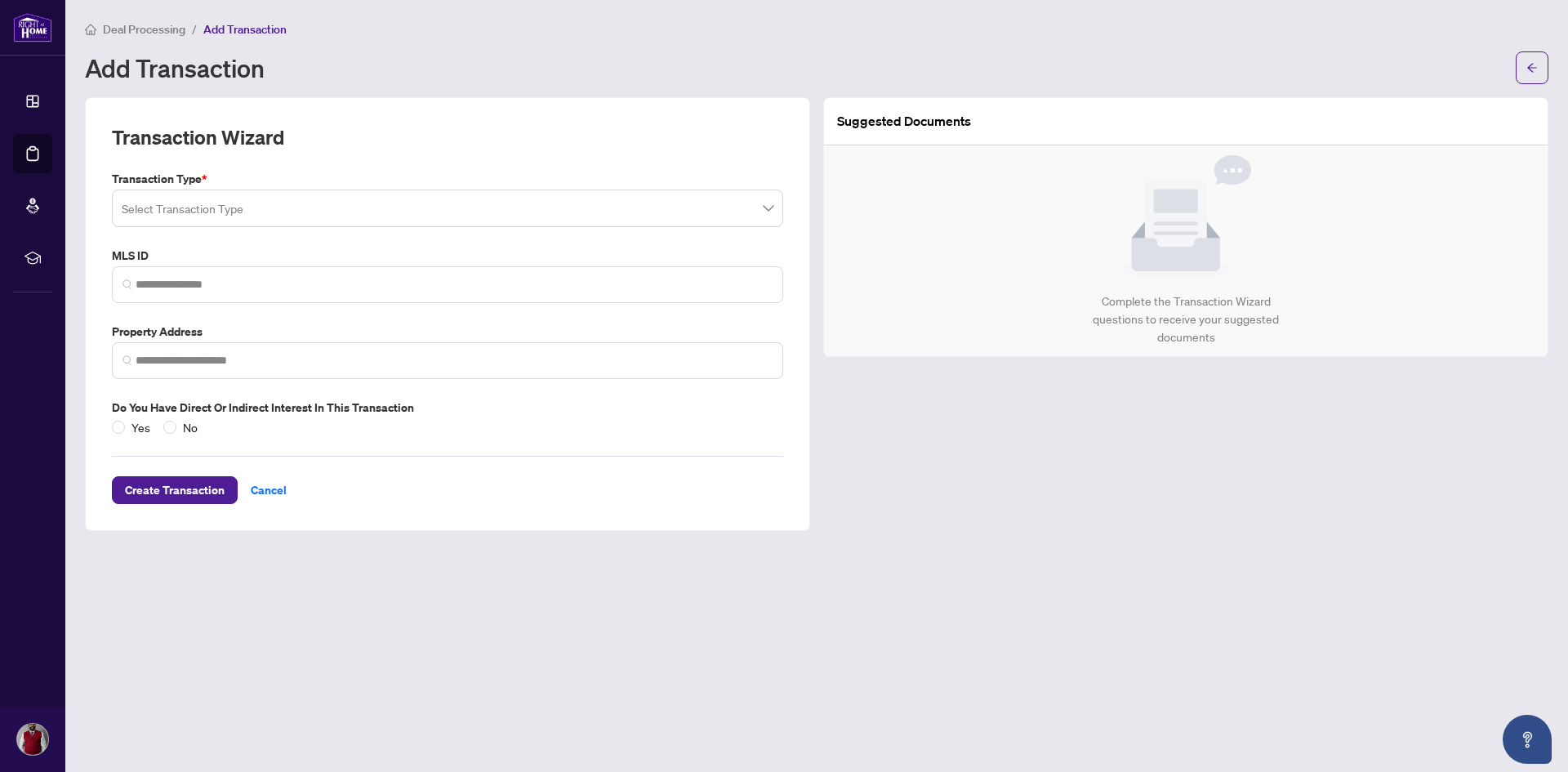
click at [185, 208] on input "search" at bounding box center [440, 211] width 637 height 36
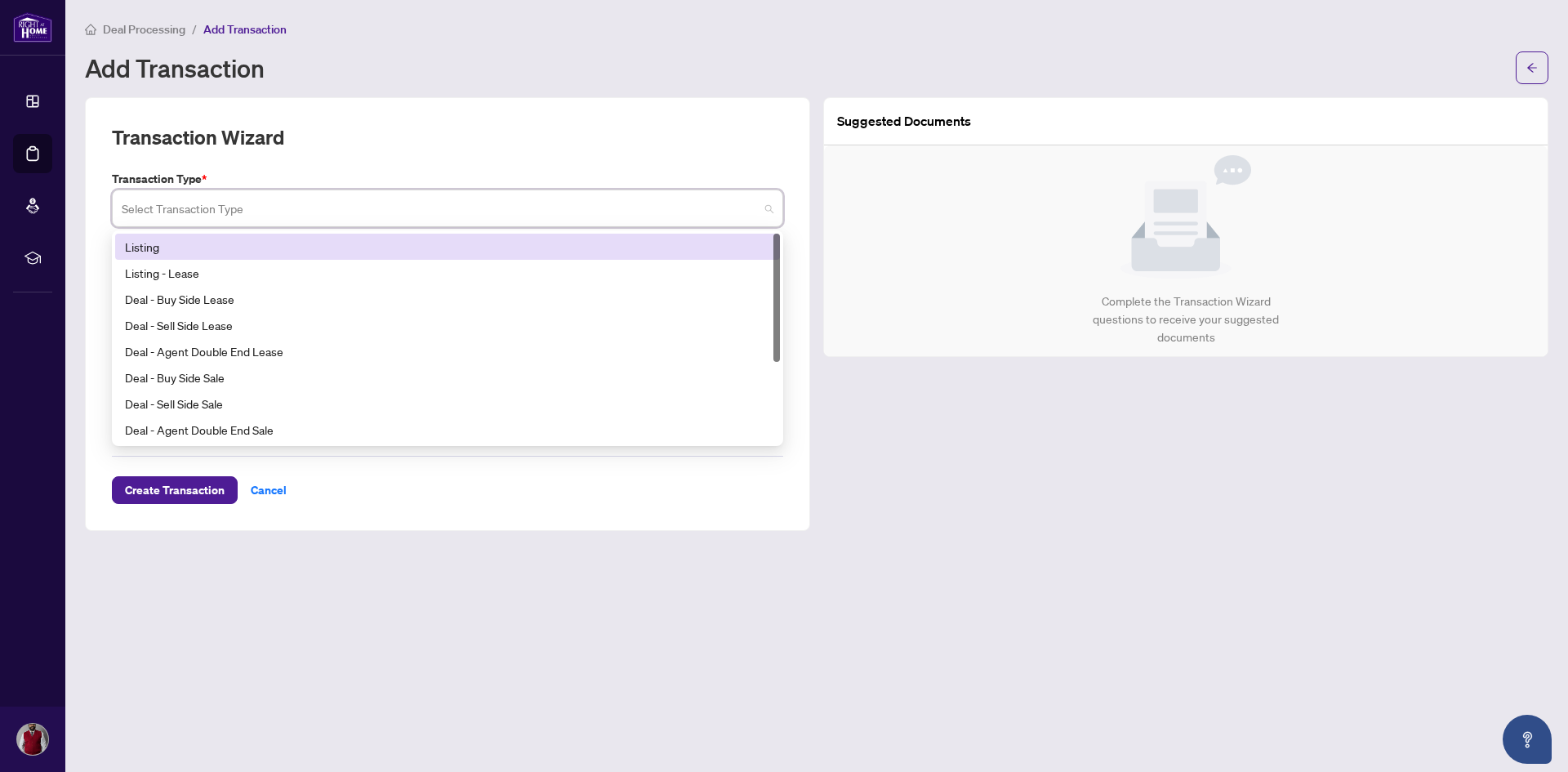
click at [151, 251] on div "Listing" at bounding box center [448, 247] width 645 height 18
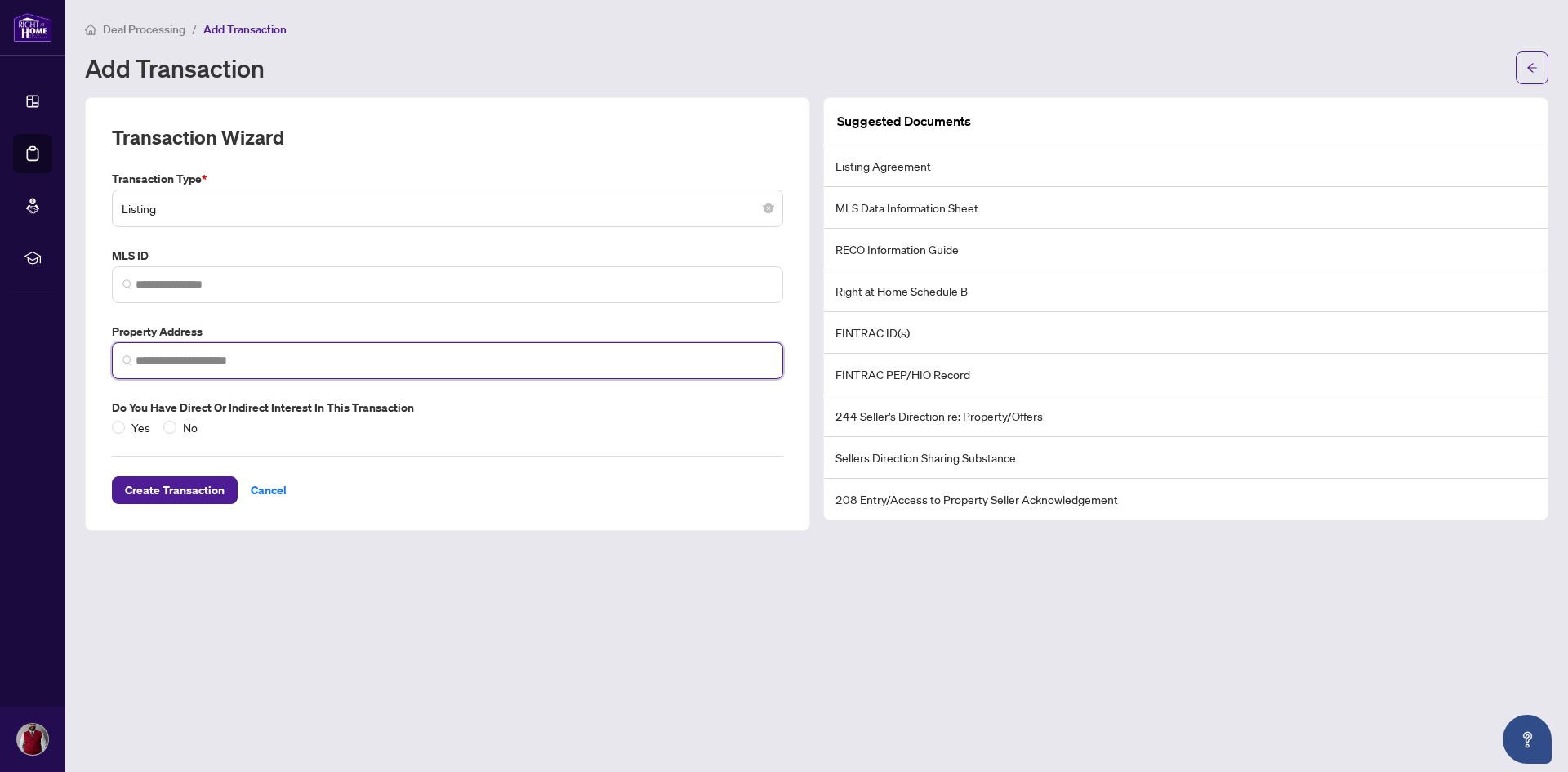
click at [174, 360] on input "search" at bounding box center [454, 360] width 637 height 17
